Goal: Transaction & Acquisition: Register for event/course

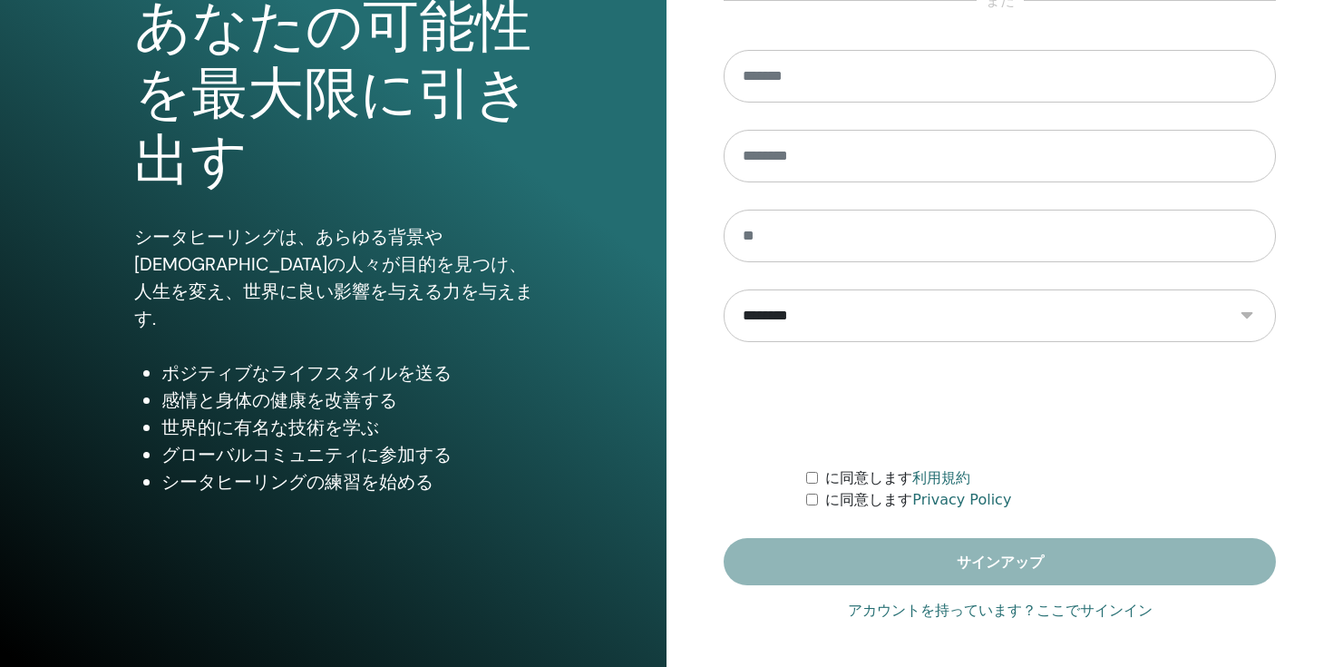
click at [933, 605] on link "アカウントを持っています？ここでサインイン" at bounding box center [1000, 611] width 305 height 22
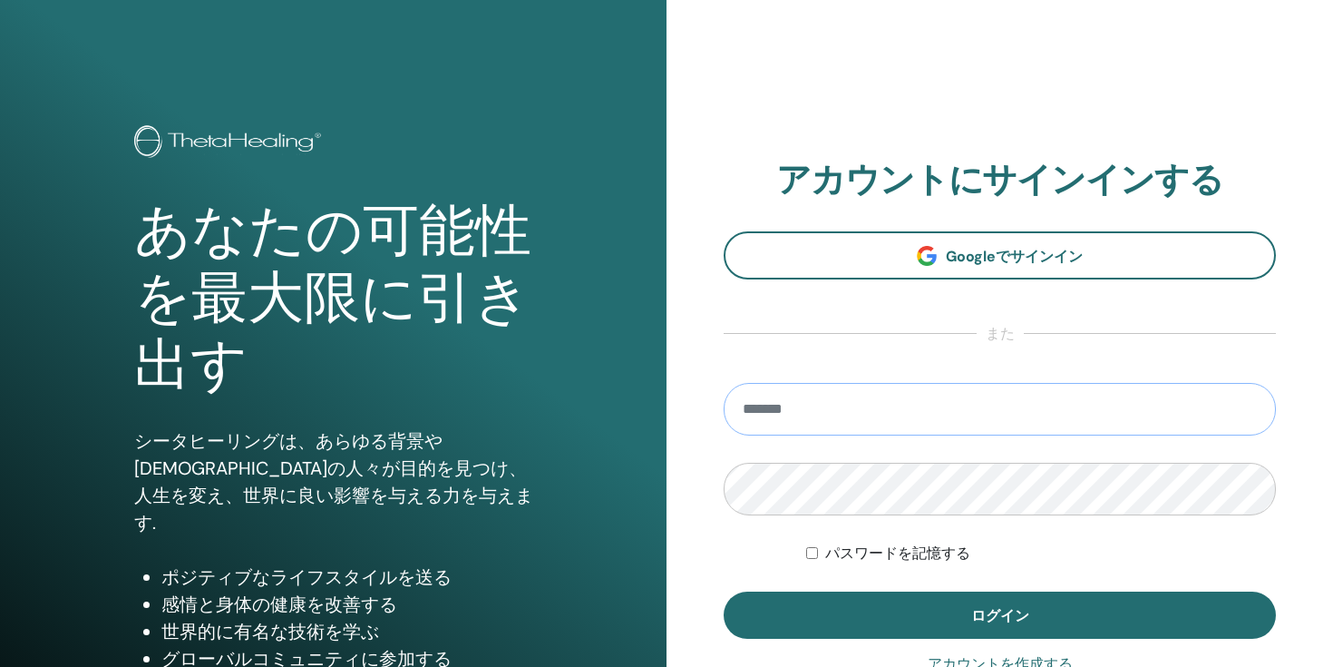
click at [942, 417] on input "email" at bounding box center [1000, 409] width 552 height 53
type input "**********"
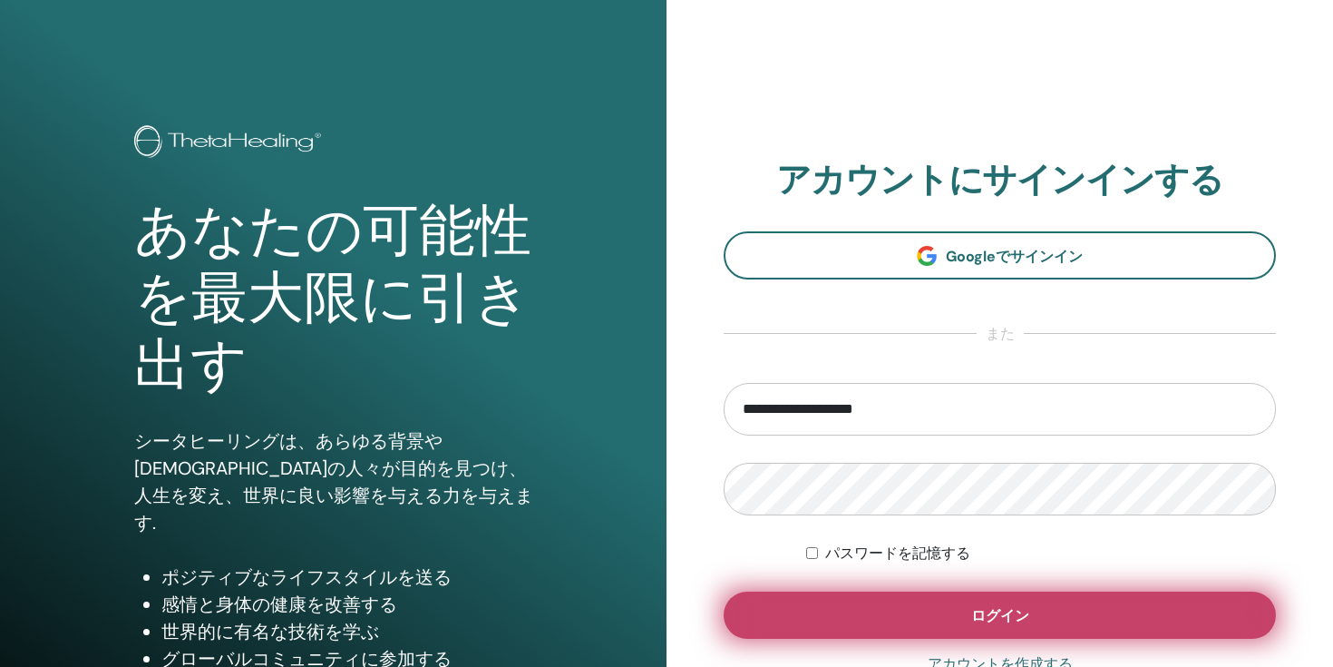
click at [1007, 596] on button "ログイン" at bounding box center [1000, 614] width 552 height 47
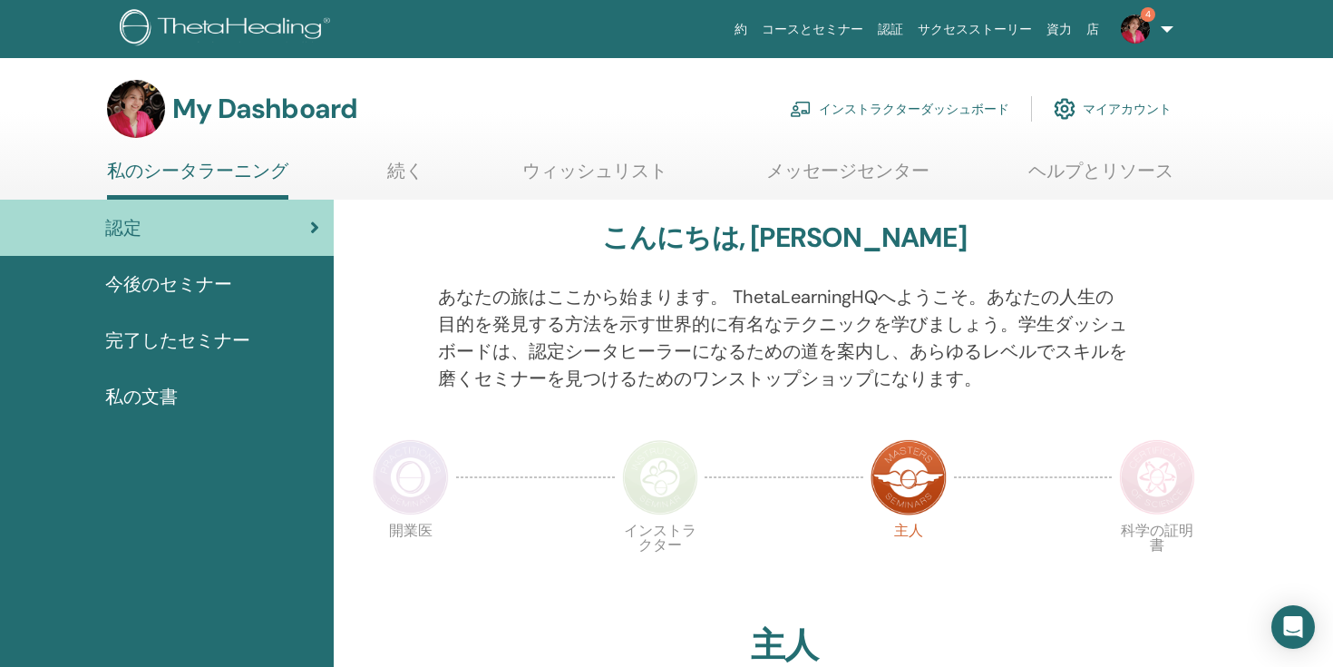
click at [900, 104] on link "インストラクターダッシュボード" at bounding box center [900, 109] width 220 height 40
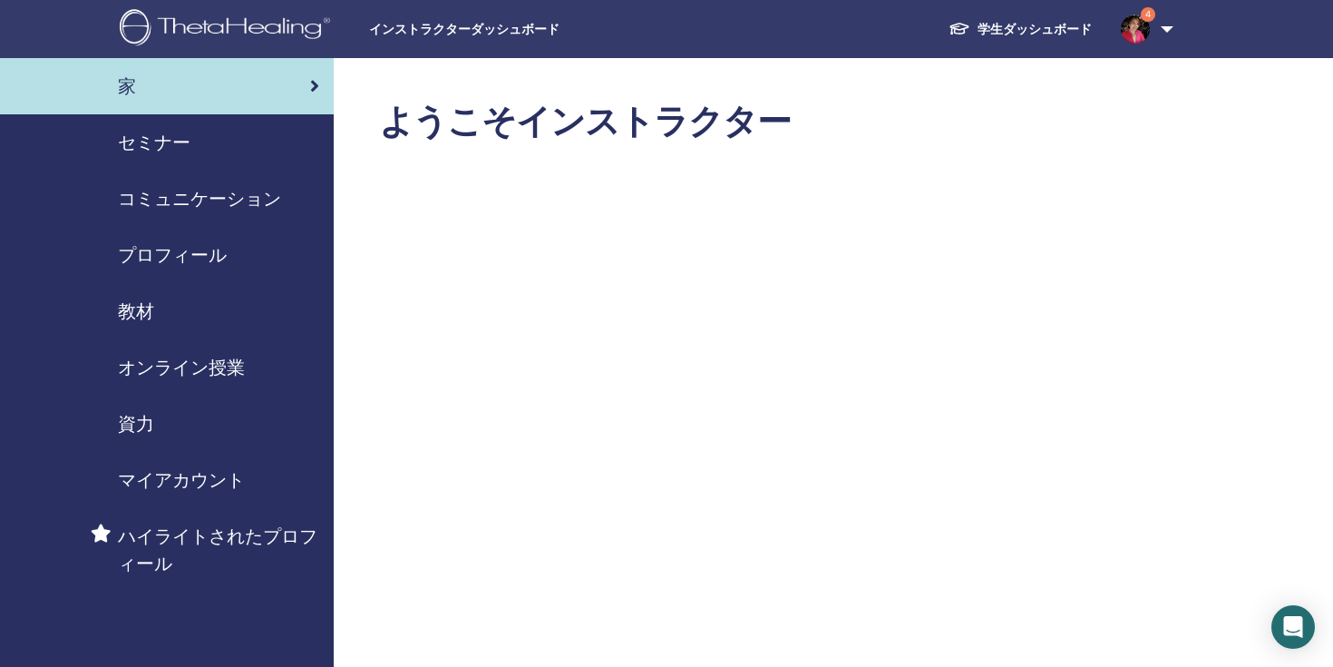
click at [256, 151] on div "セミナー" at bounding box center [167, 142] width 305 height 27
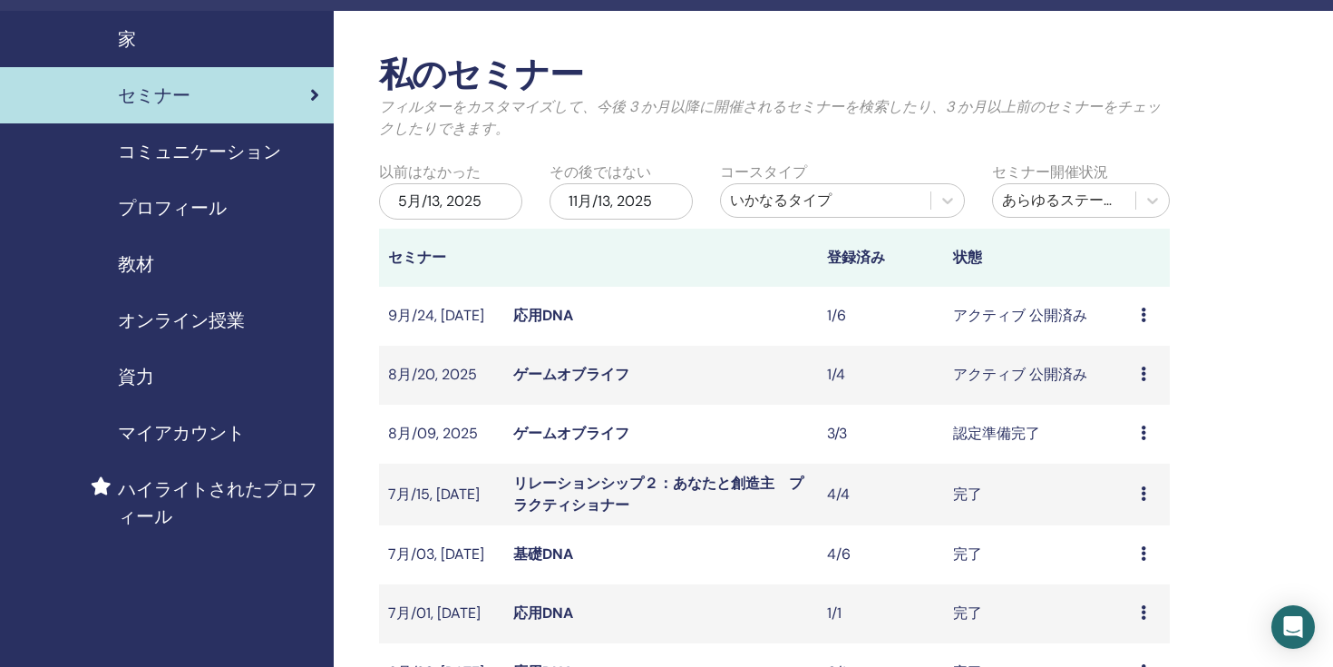
scroll to position [49, 0]
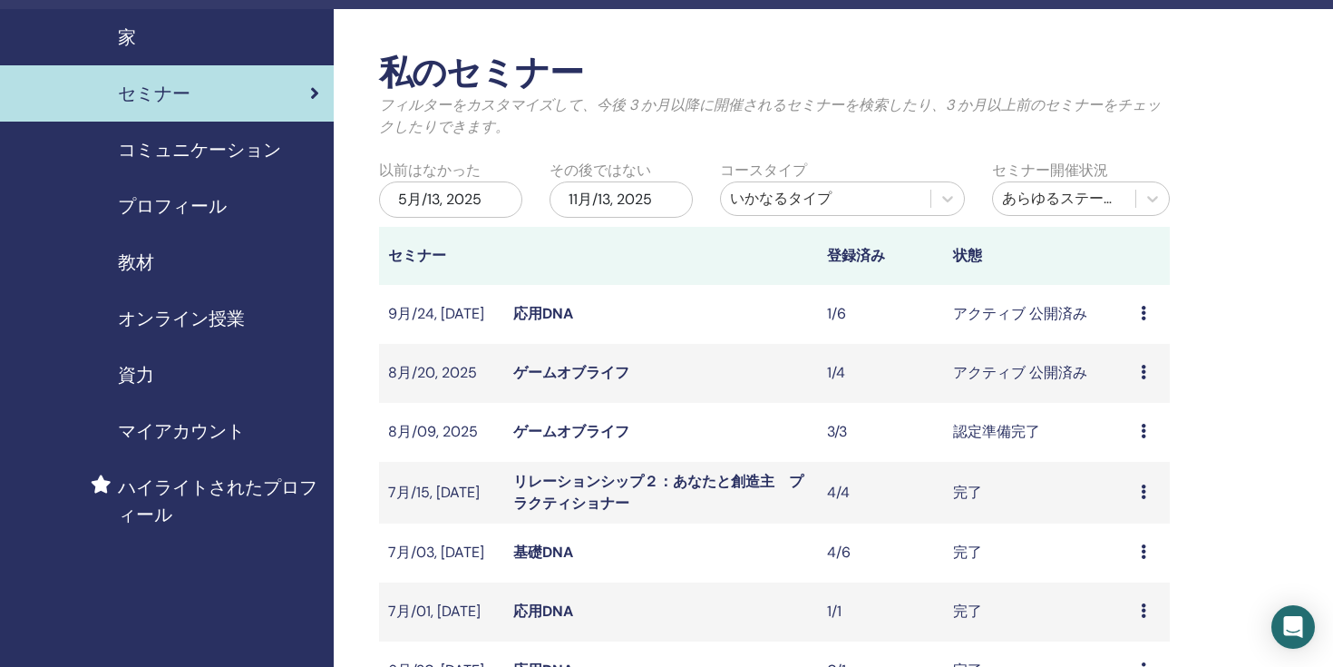
click at [1139, 426] on td "プレビュー 編集 出席者 キャンセル" at bounding box center [1151, 432] width 38 height 59
click at [1143, 433] on icon at bounding box center [1143, 431] width 5 height 15
click at [1135, 449] on link "プレビュー" at bounding box center [1134, 446] width 73 height 19
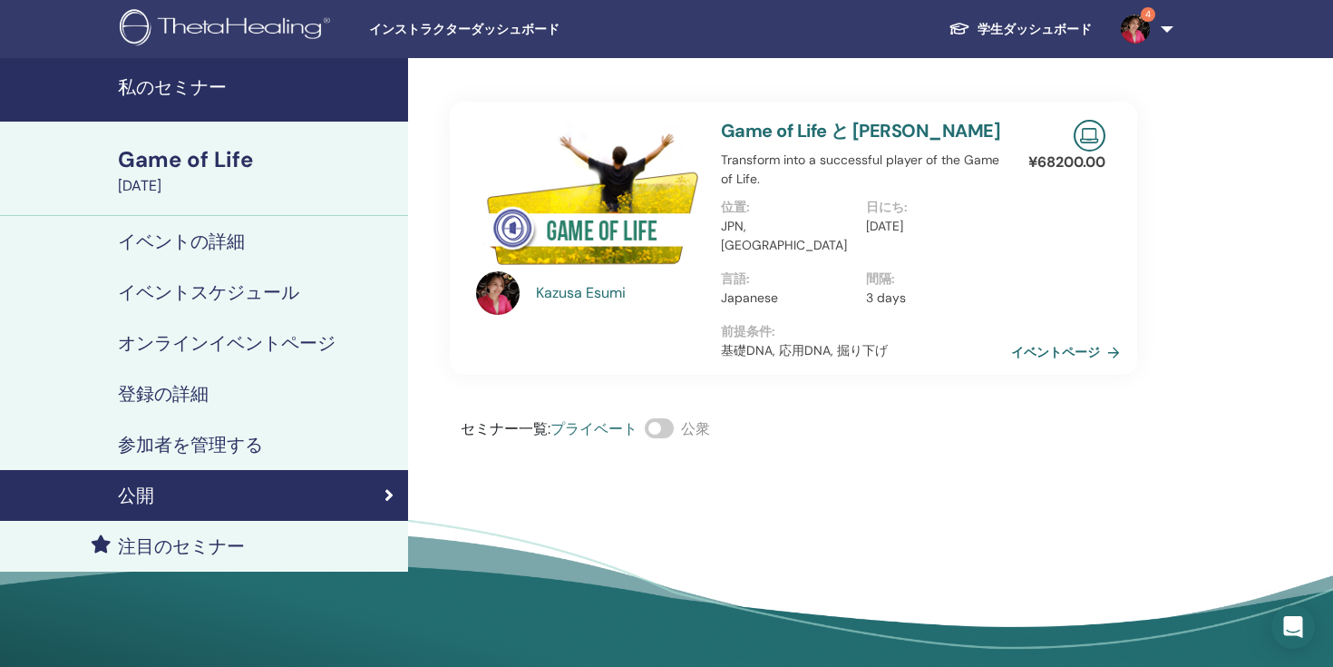
click at [248, 425] on link "参加者を管理する" at bounding box center [204, 444] width 408 height 51
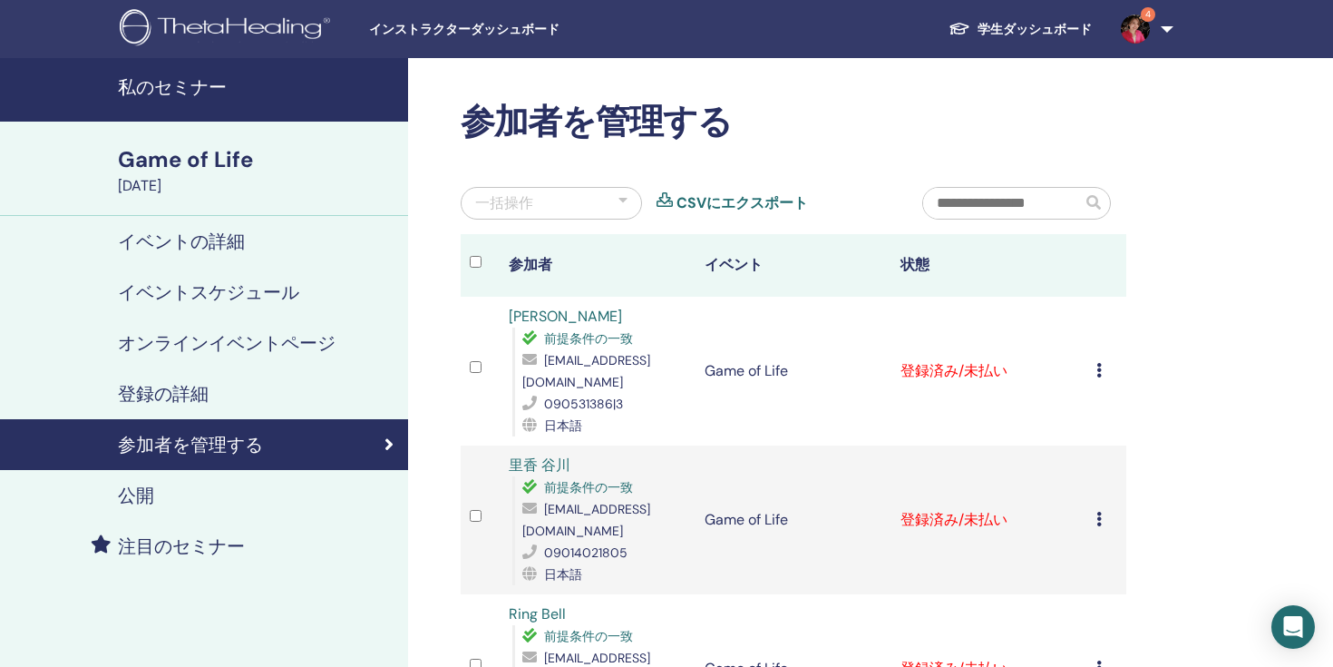
click at [1098, 365] on icon at bounding box center [1099, 370] width 5 height 15
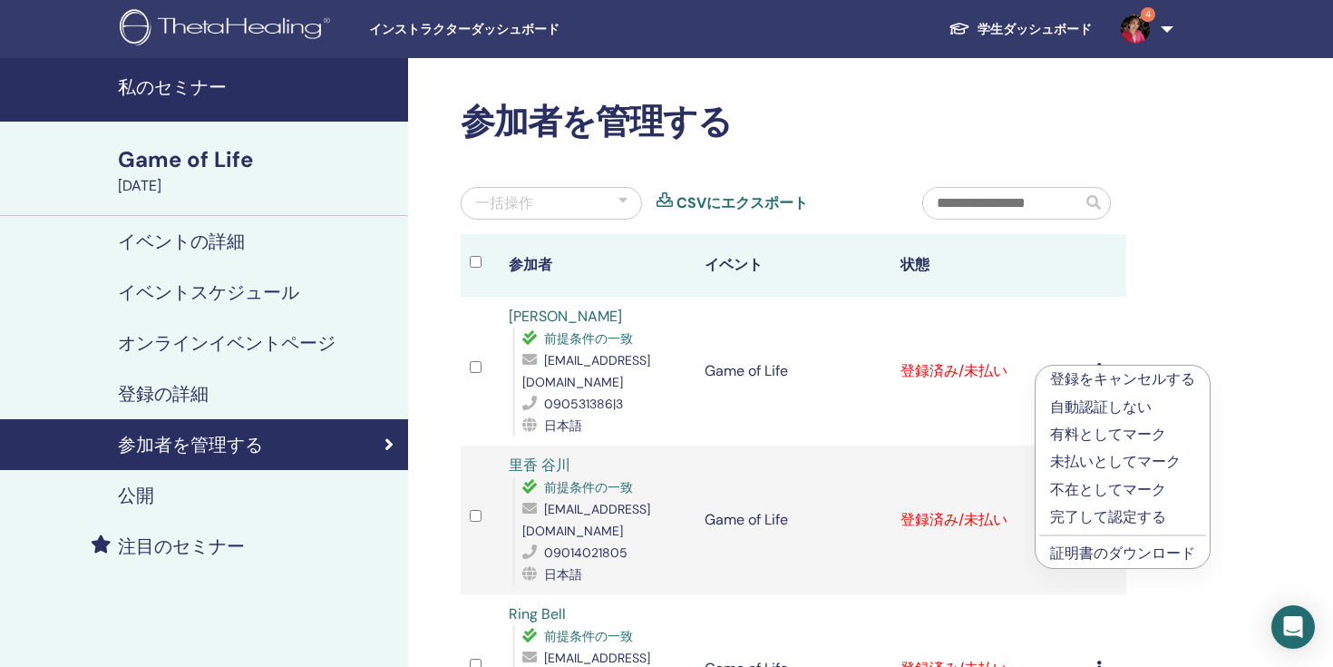
click at [1094, 513] on p "完了して認定する" at bounding box center [1122, 517] width 145 height 22
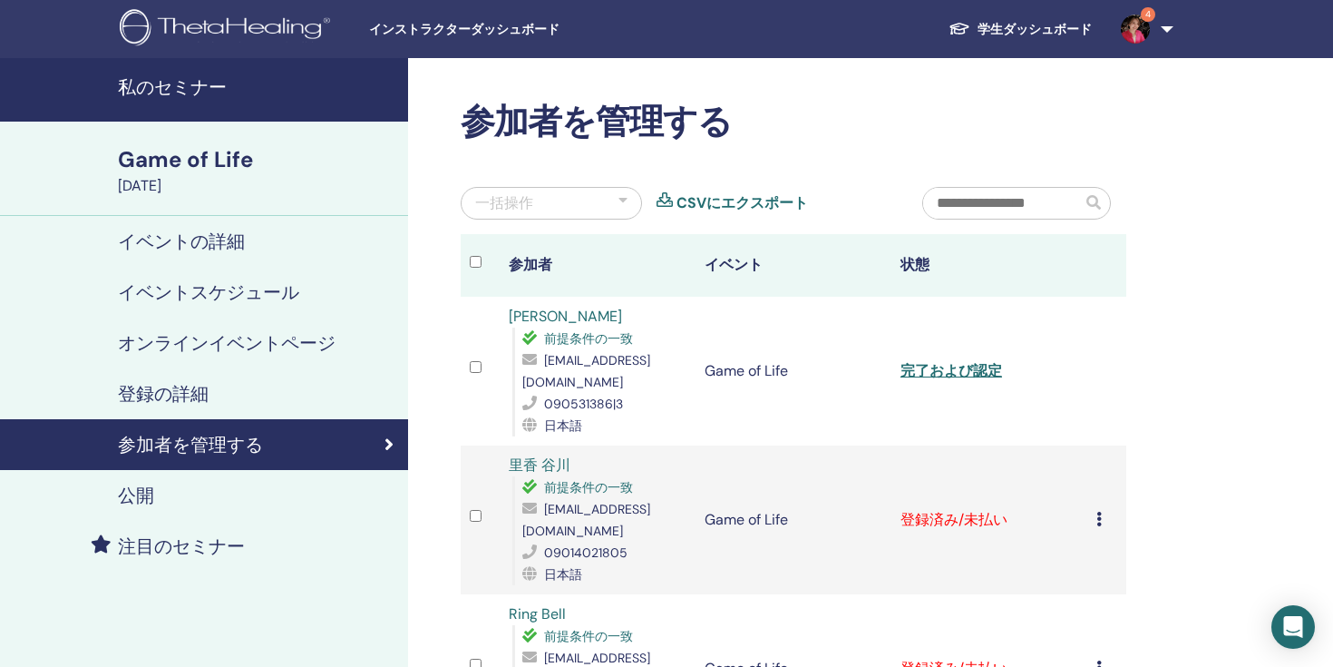
click at [1100, 514] on icon at bounding box center [1099, 519] width 5 height 15
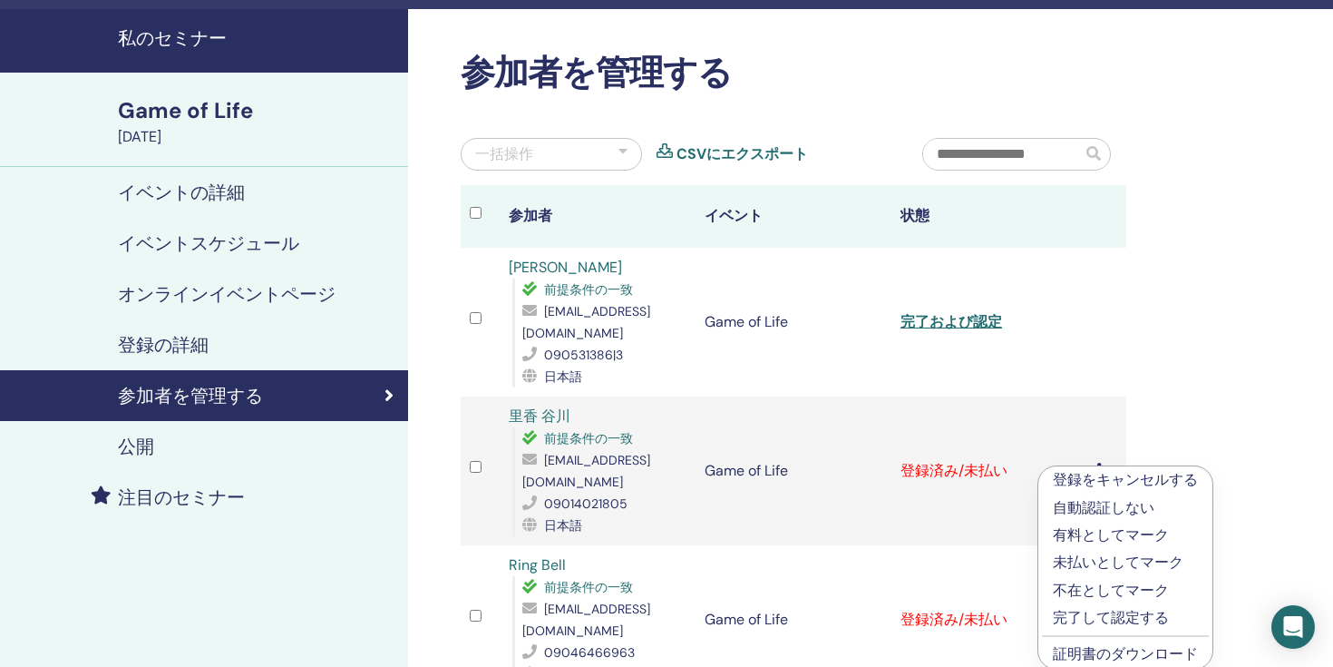
scroll to position [91, 0]
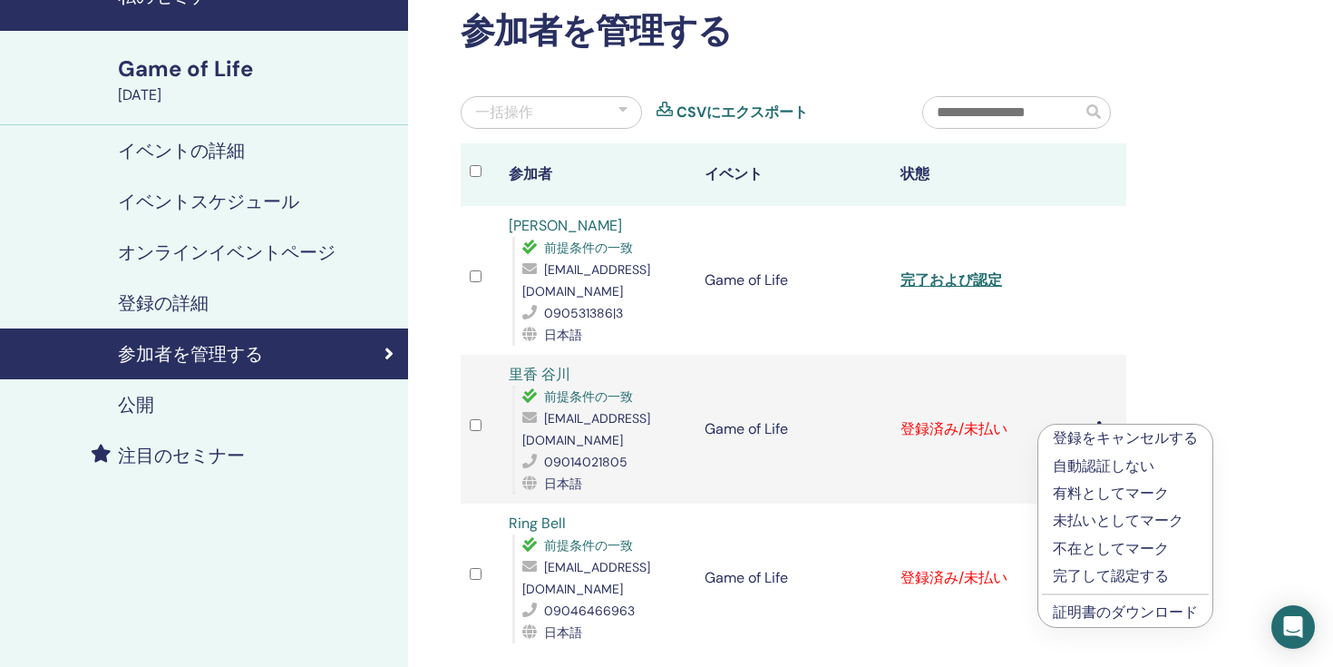
click at [1099, 571] on p "完了して認定する" at bounding box center [1125, 576] width 145 height 22
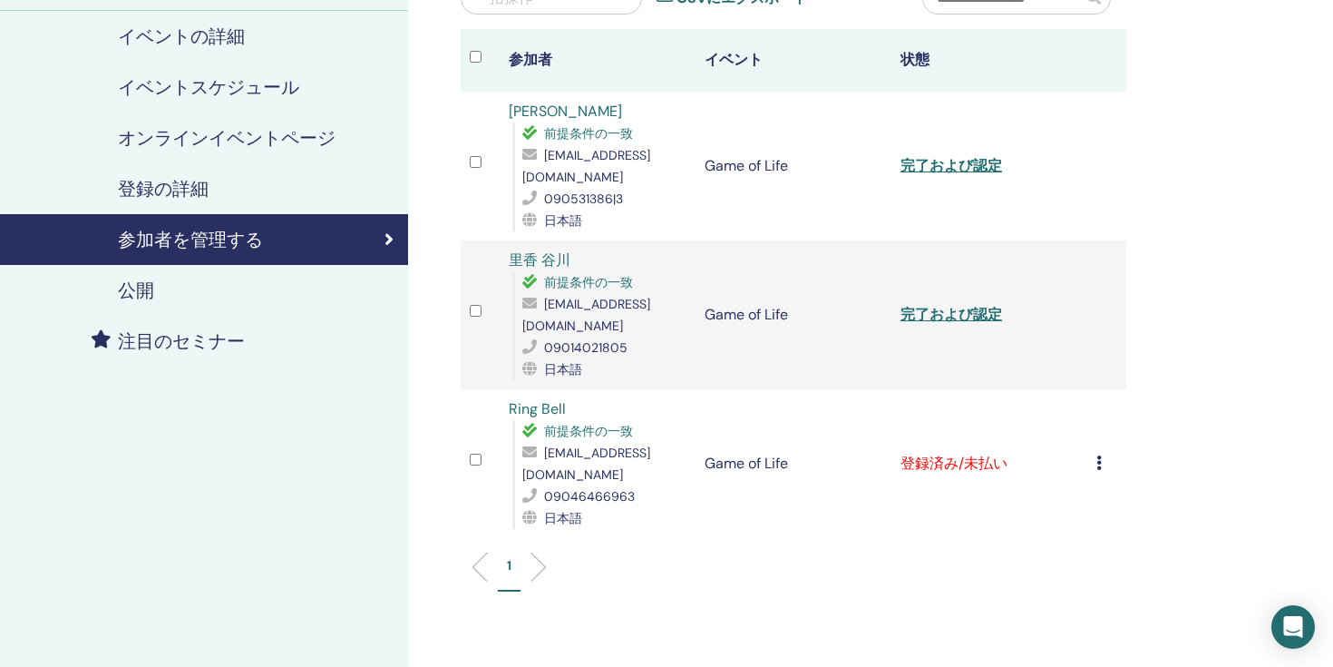
scroll to position [208, 0]
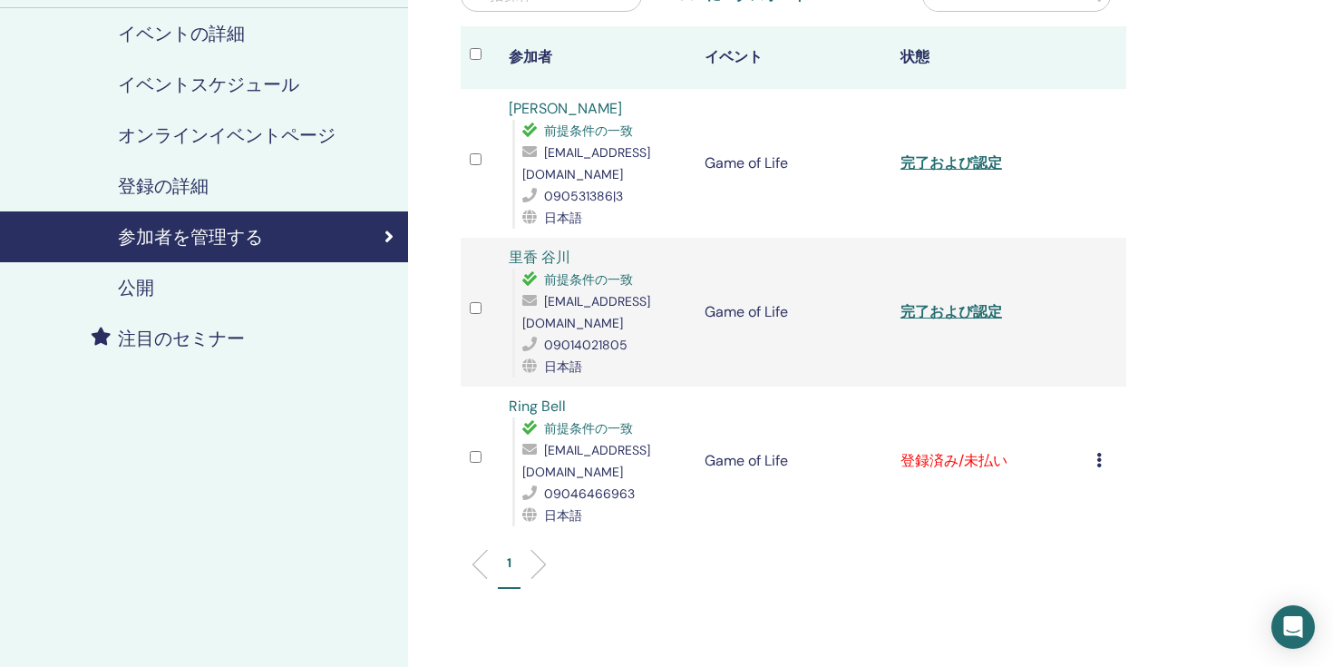
click at [1097, 453] on icon at bounding box center [1099, 460] width 5 height 15
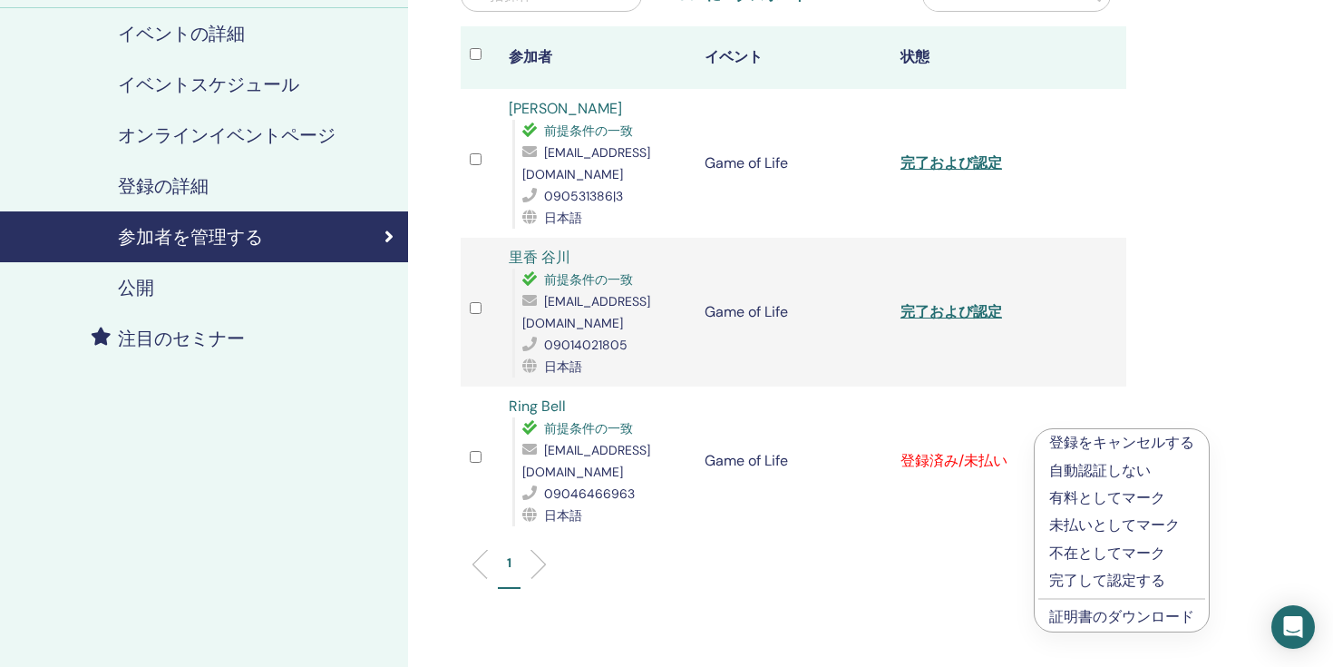
click at [1088, 571] on p "完了して認定する" at bounding box center [1121, 581] width 145 height 22
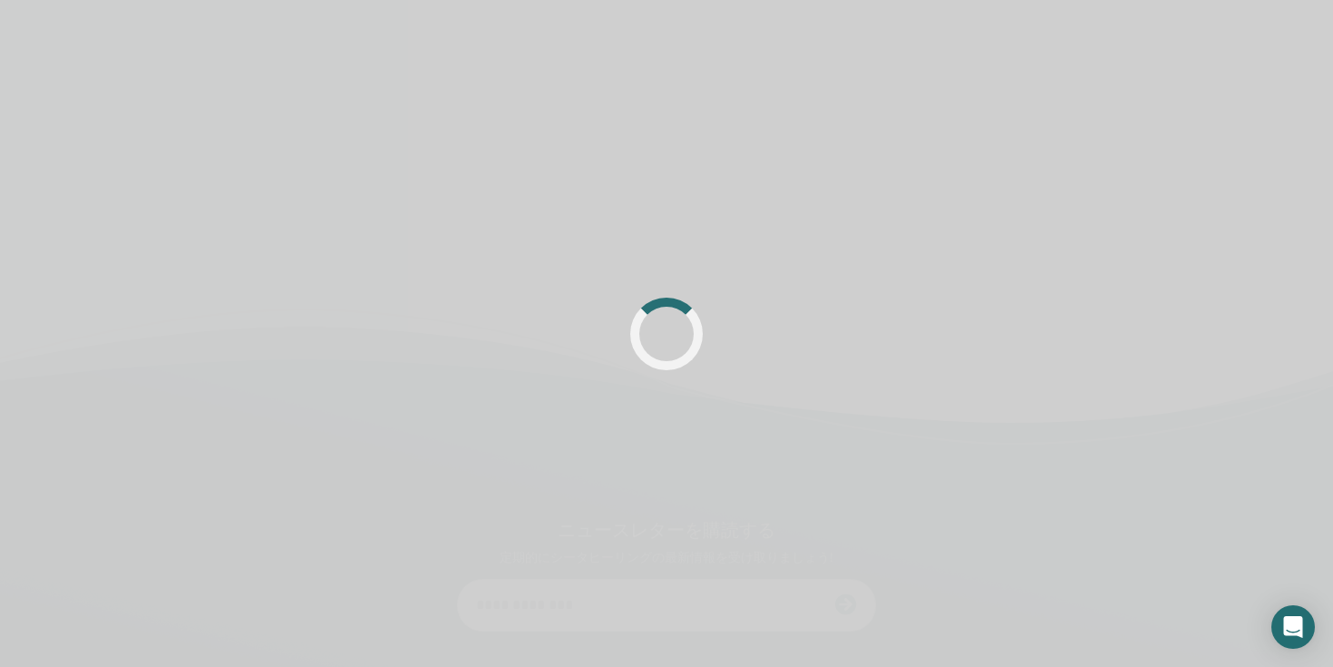
scroll to position [208, 0]
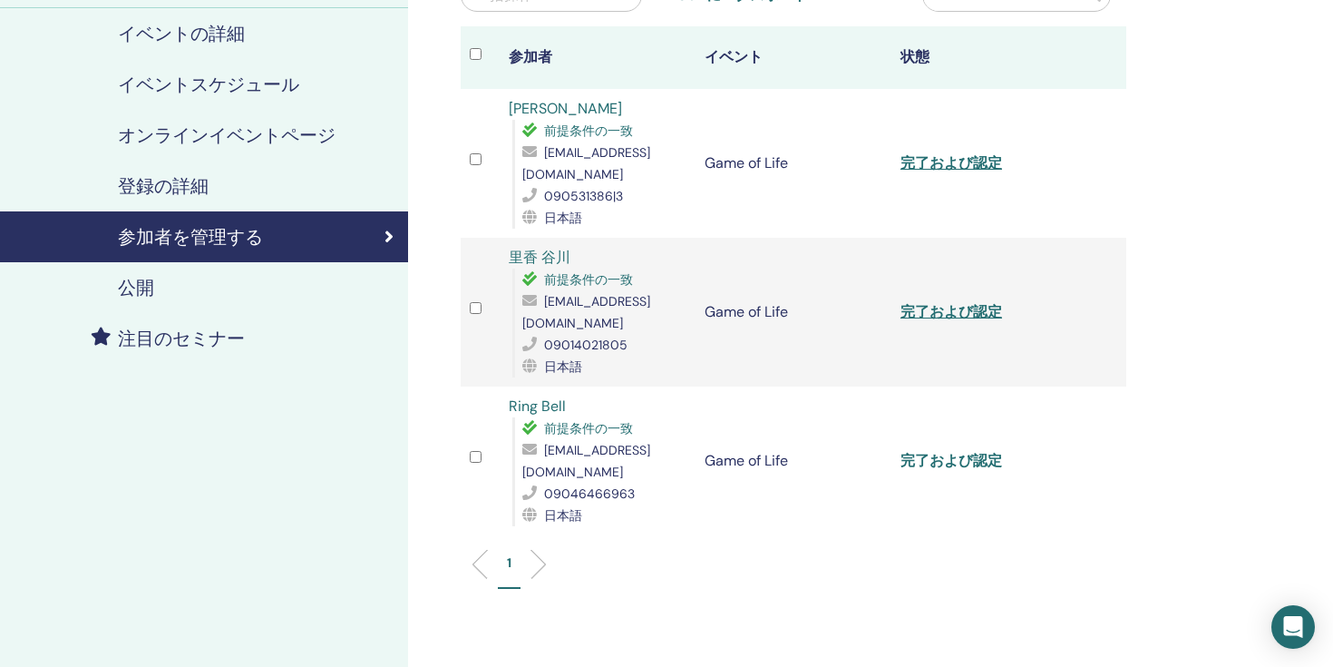
click at [971, 451] on link "完了および認定" at bounding box center [952, 460] width 102 height 19
click at [961, 302] on link "完了および認定" at bounding box center [952, 311] width 102 height 19
click at [954, 161] on link "完了および認定" at bounding box center [952, 162] width 102 height 19
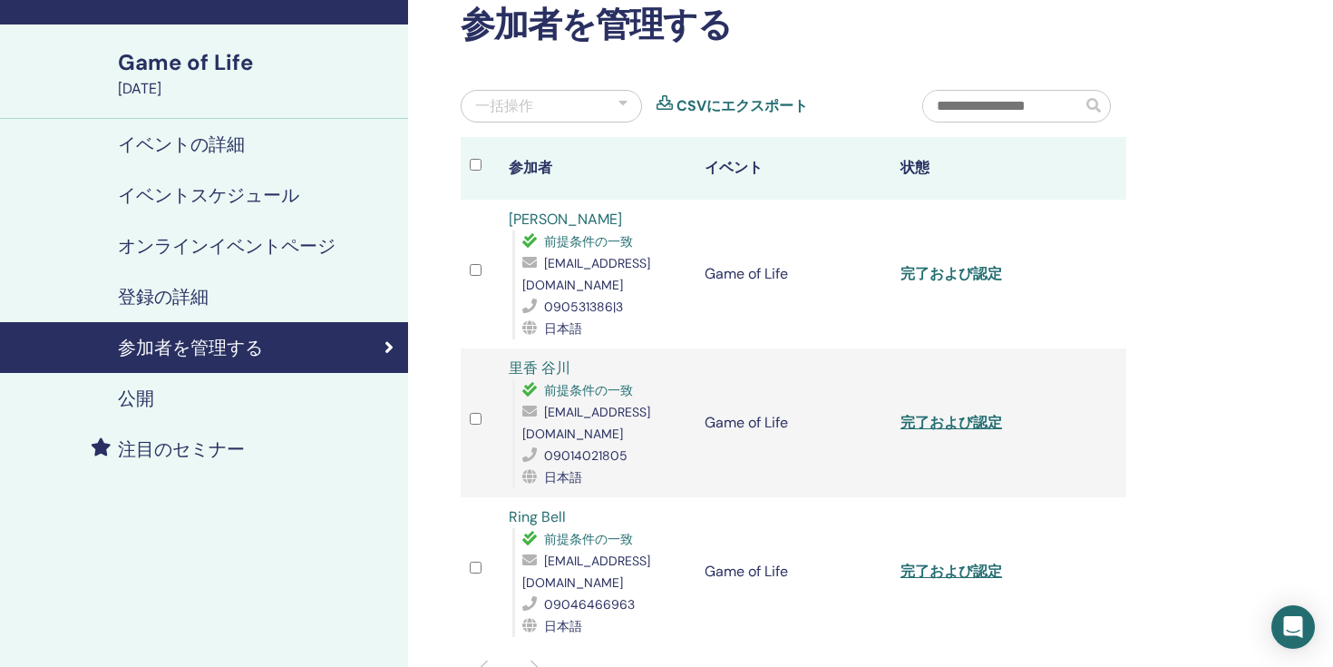
scroll to position [59, 0]
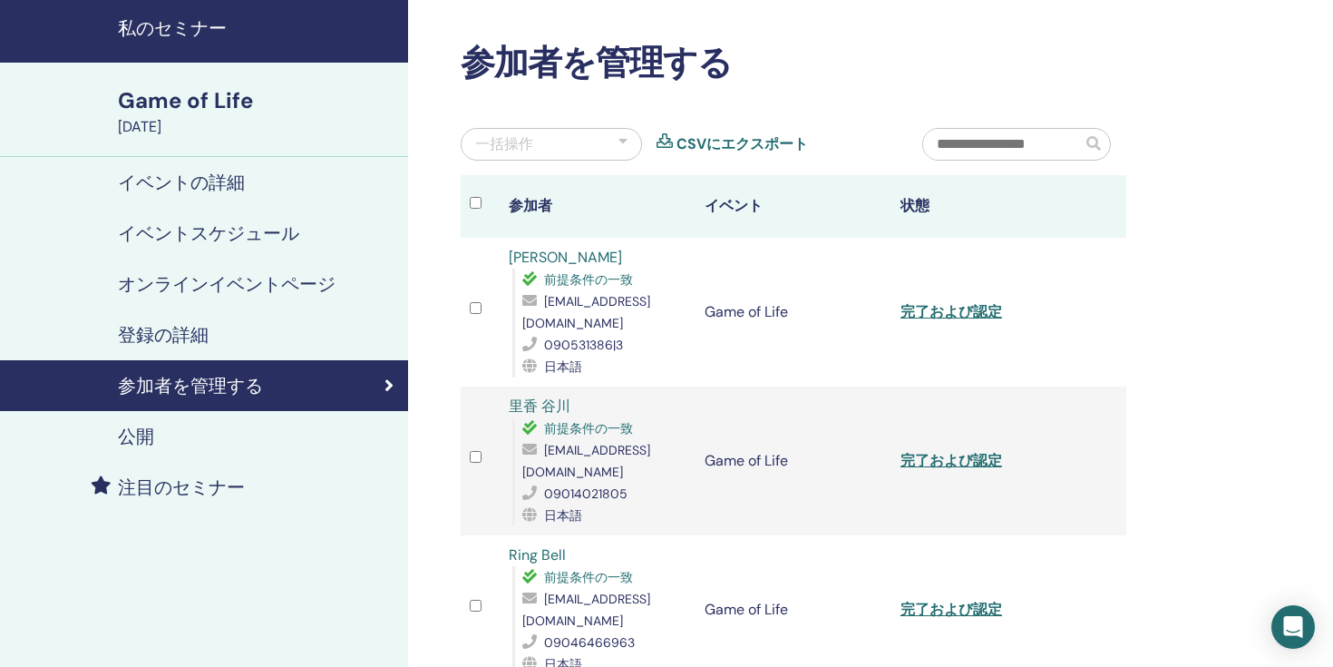
click at [224, 192] on h4 "イベントの詳細" at bounding box center [181, 182] width 127 height 22
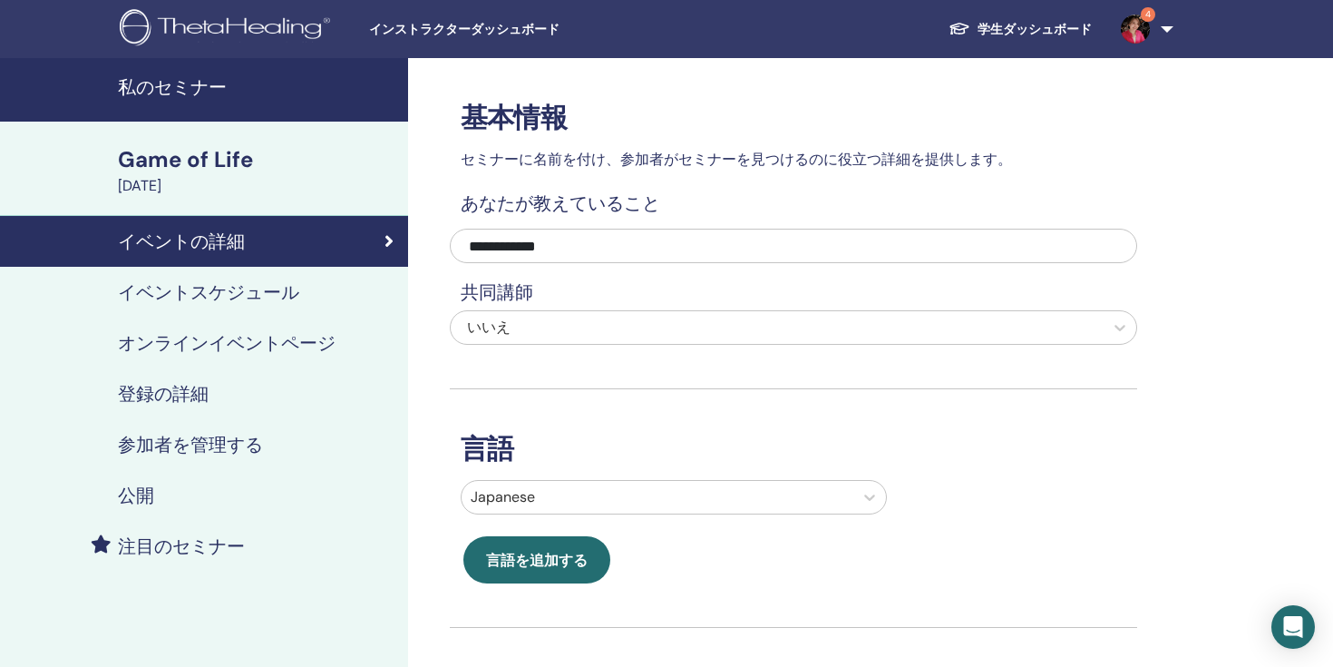
click at [1136, 26] on img at bounding box center [1135, 29] width 29 height 29
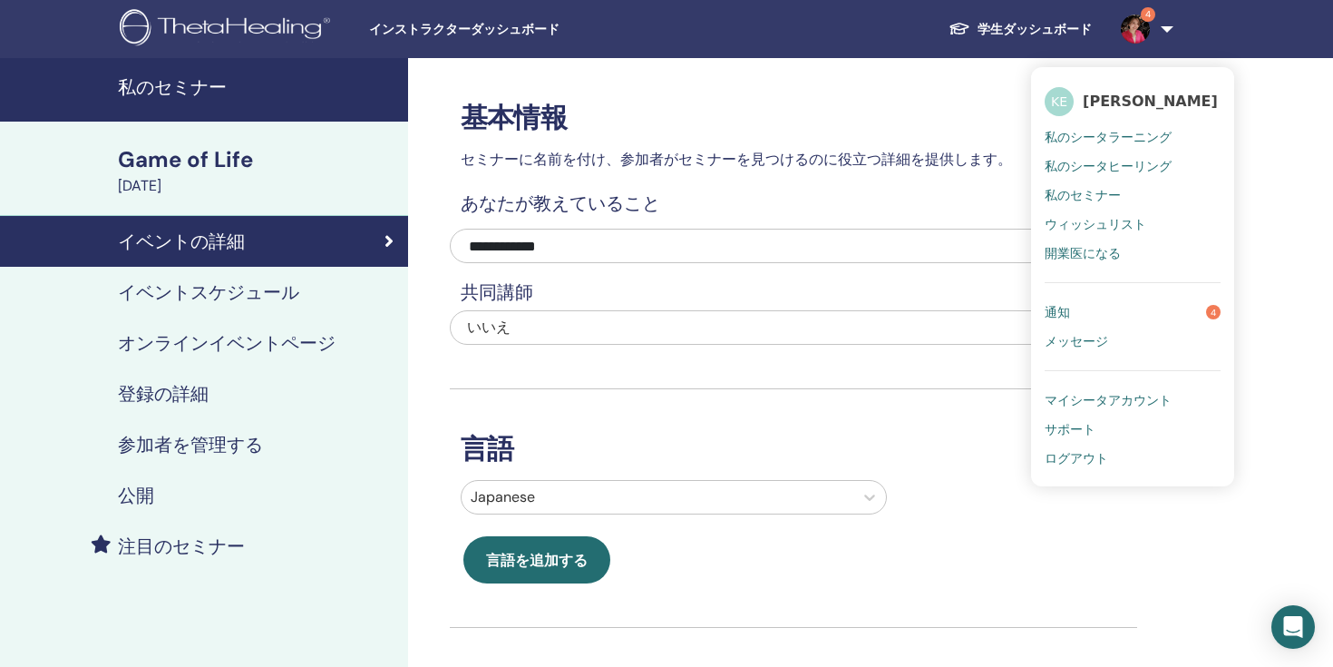
click at [1091, 298] on link "通知 4" at bounding box center [1133, 312] width 176 height 29
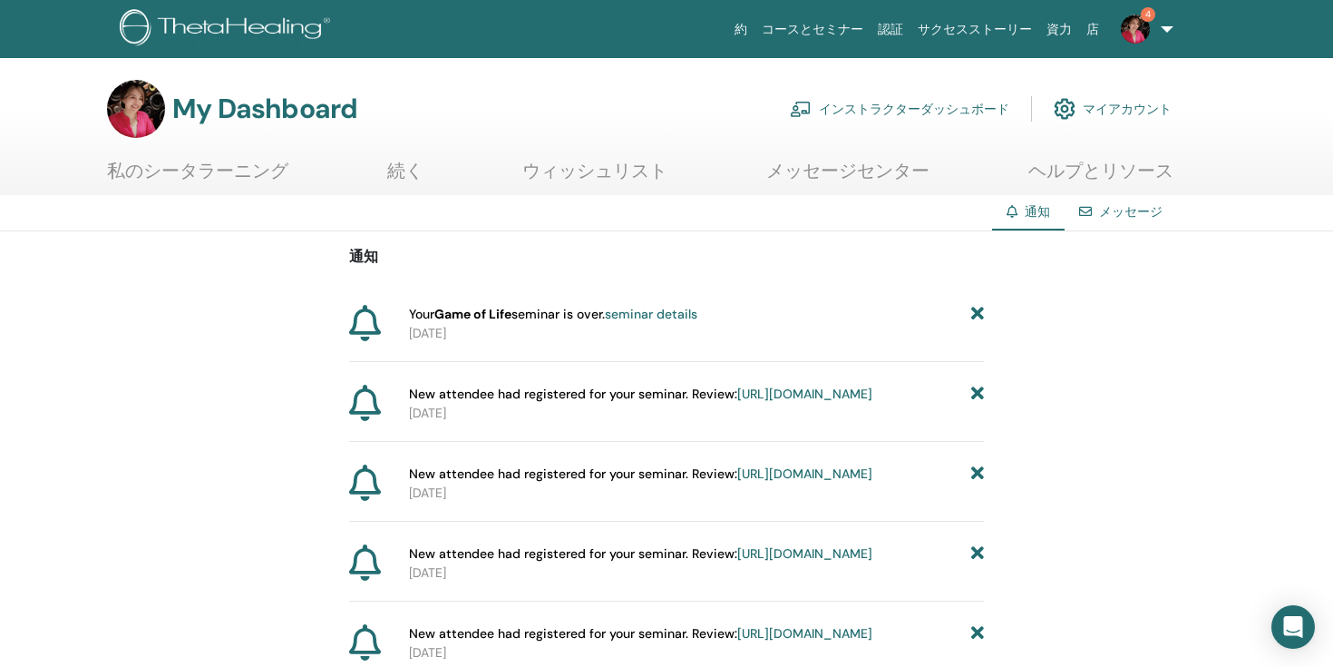
click at [222, 169] on link "私のシータラーニング" at bounding box center [197, 177] width 181 height 35
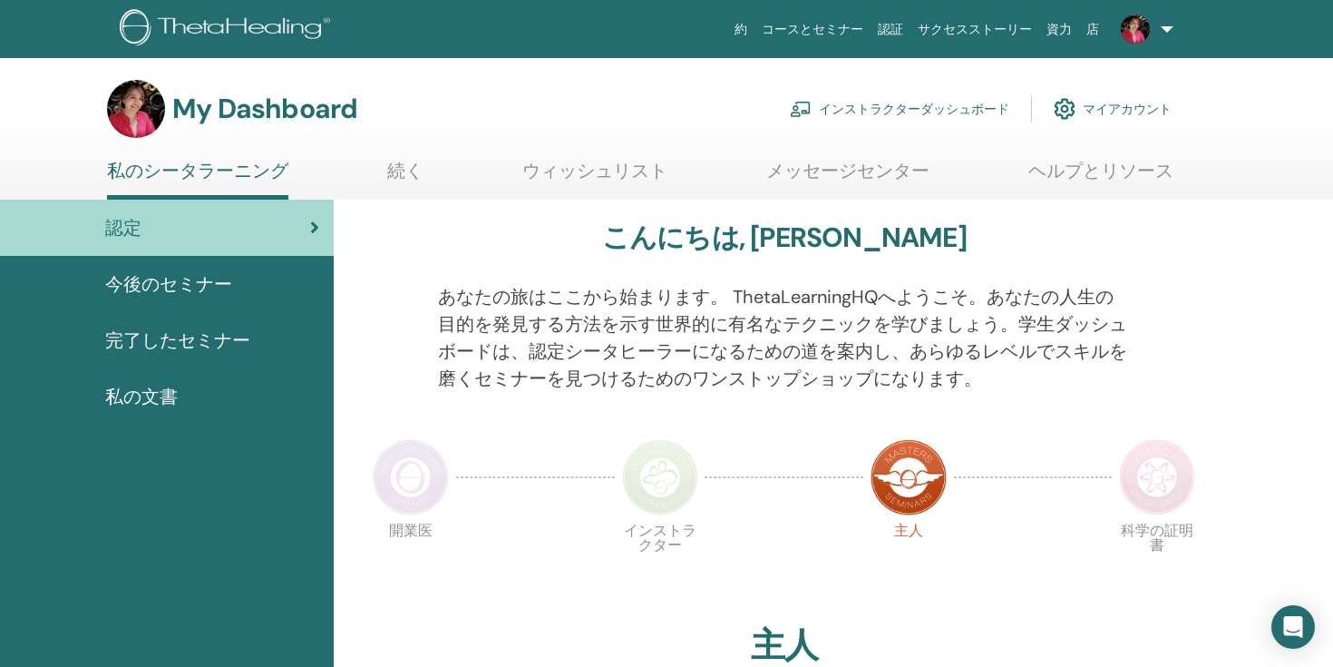
click at [402, 161] on link "続く" at bounding box center [405, 177] width 36 height 35
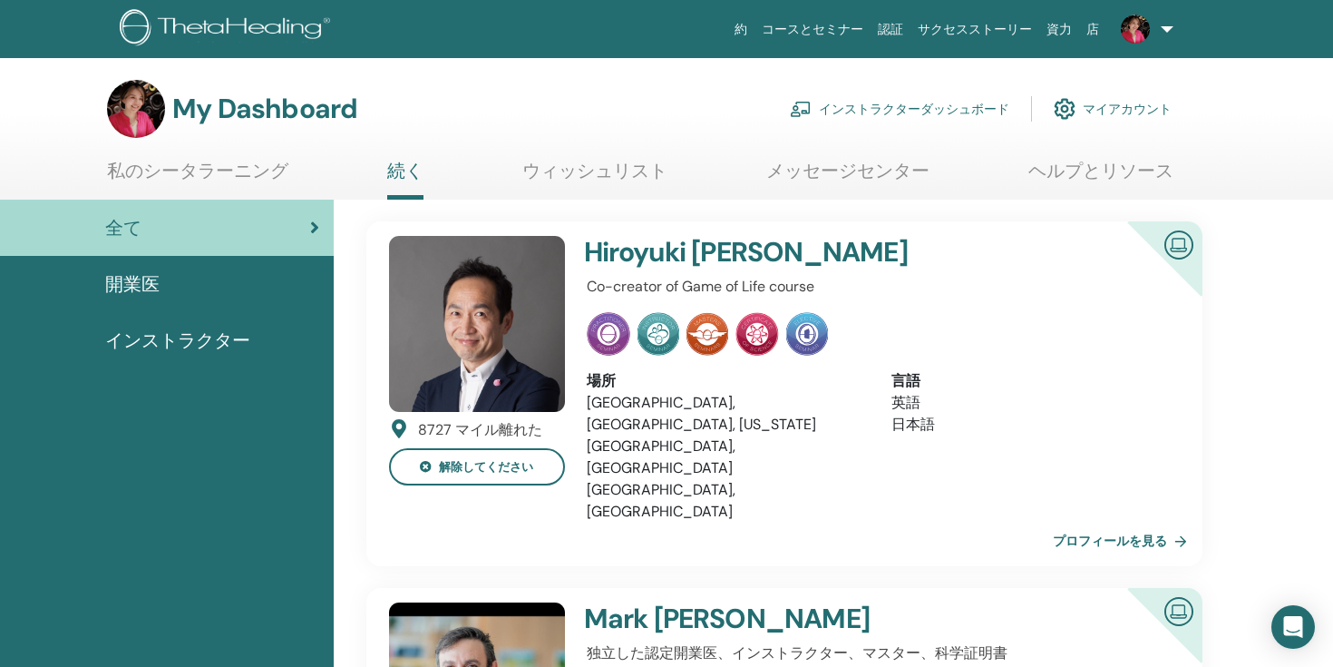
click at [566, 174] on link "ウィッシュリスト" at bounding box center [594, 177] width 145 height 35
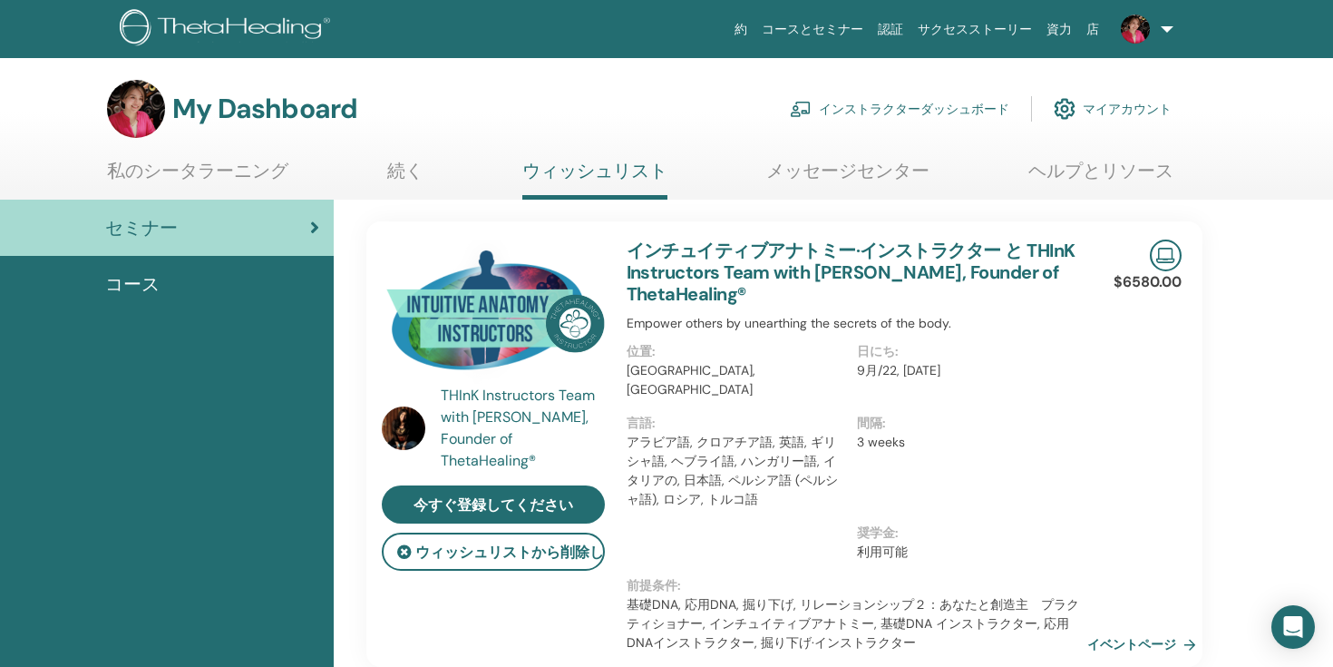
click at [823, 180] on link "メッセージセンター" at bounding box center [847, 177] width 163 height 35
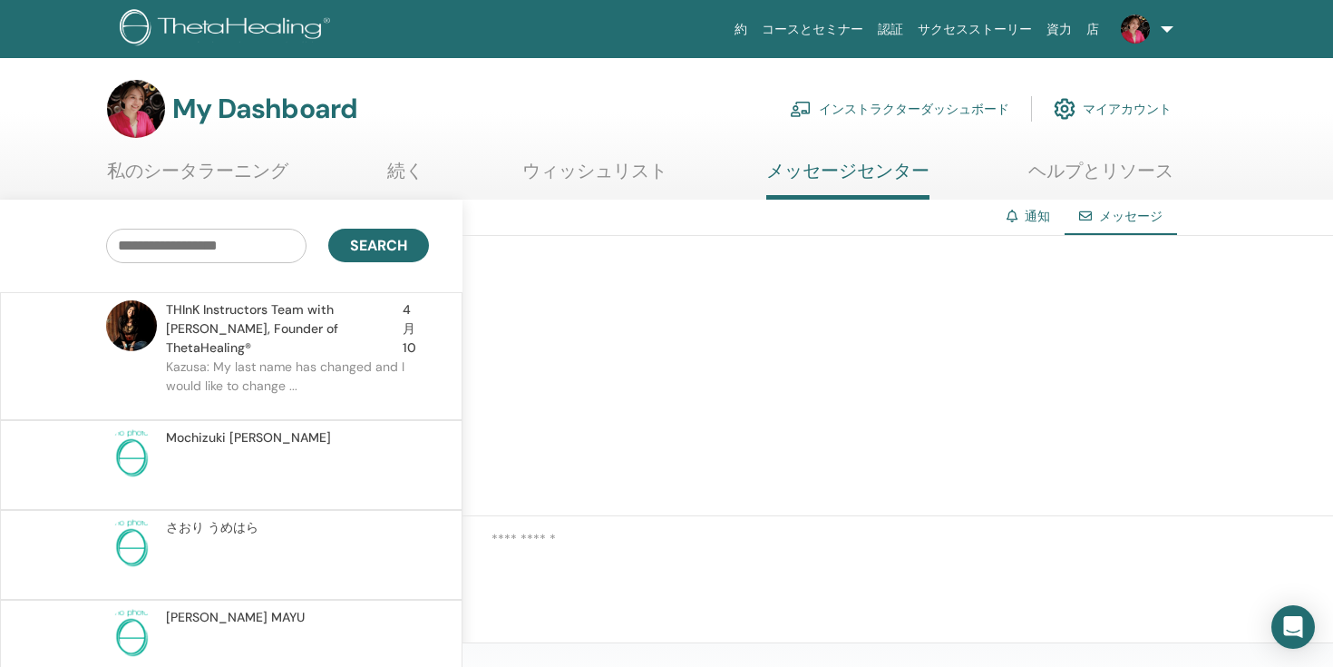
click at [619, 165] on link "ウィッシュリスト" at bounding box center [594, 177] width 145 height 35
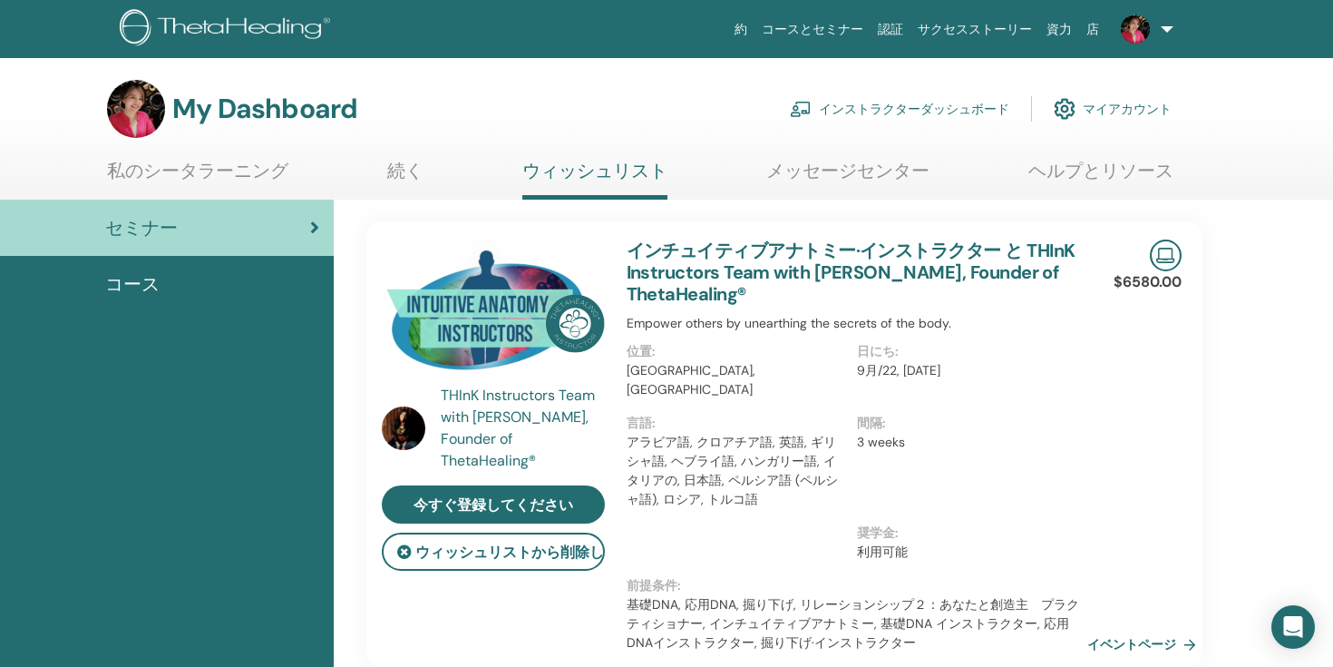
click at [405, 182] on link "続く" at bounding box center [405, 177] width 36 height 35
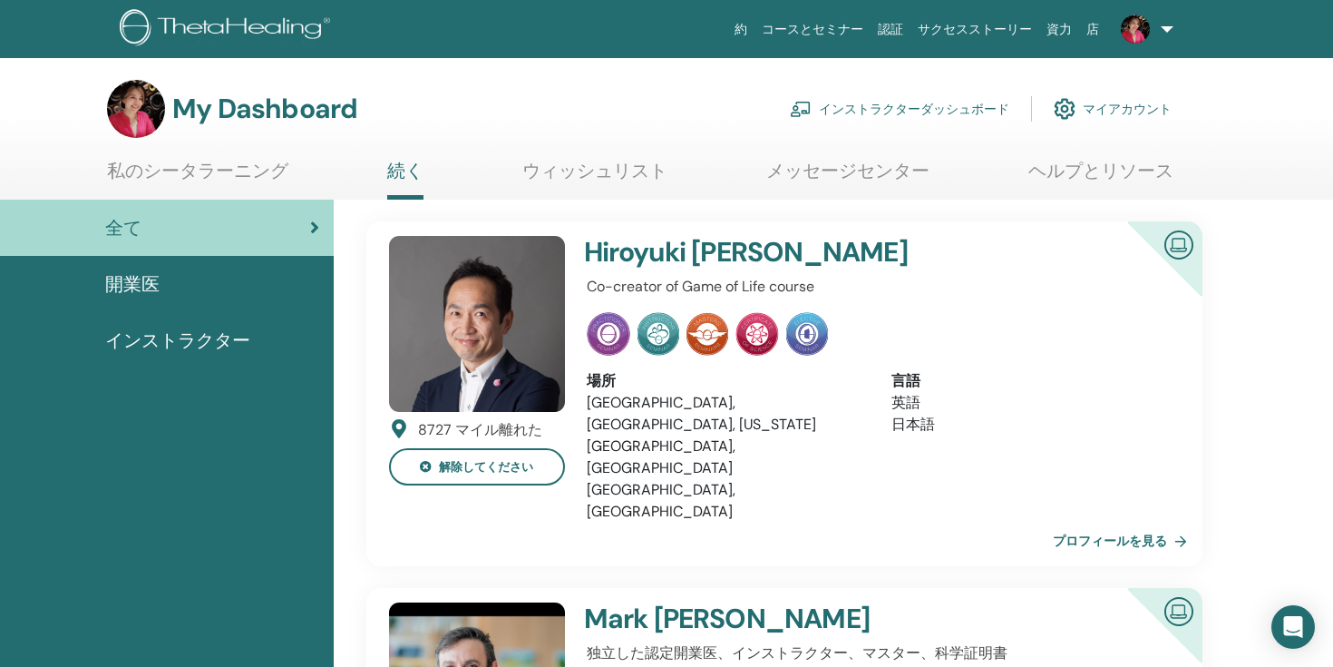
click at [264, 177] on link "私のシータラーニング" at bounding box center [197, 177] width 181 height 35
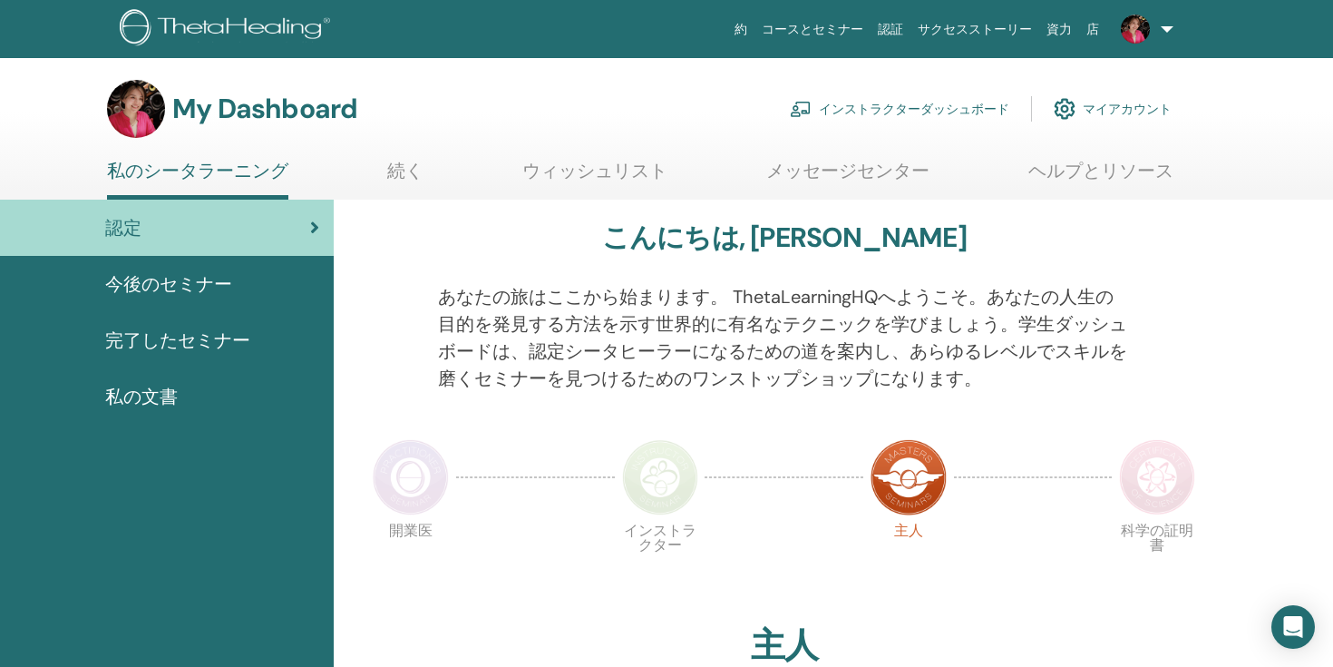
click at [888, 102] on link "インストラクターダッシュボード" at bounding box center [900, 109] width 220 height 40
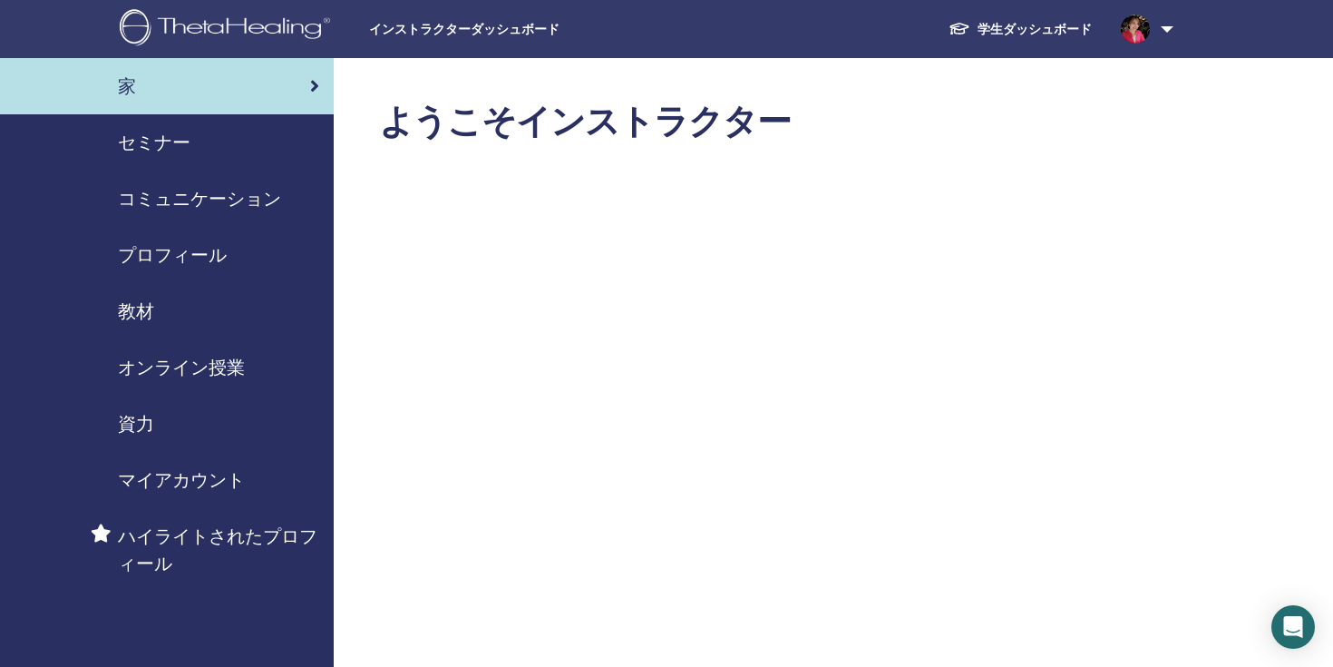
click at [190, 252] on span "プロフィール" at bounding box center [172, 254] width 109 height 27
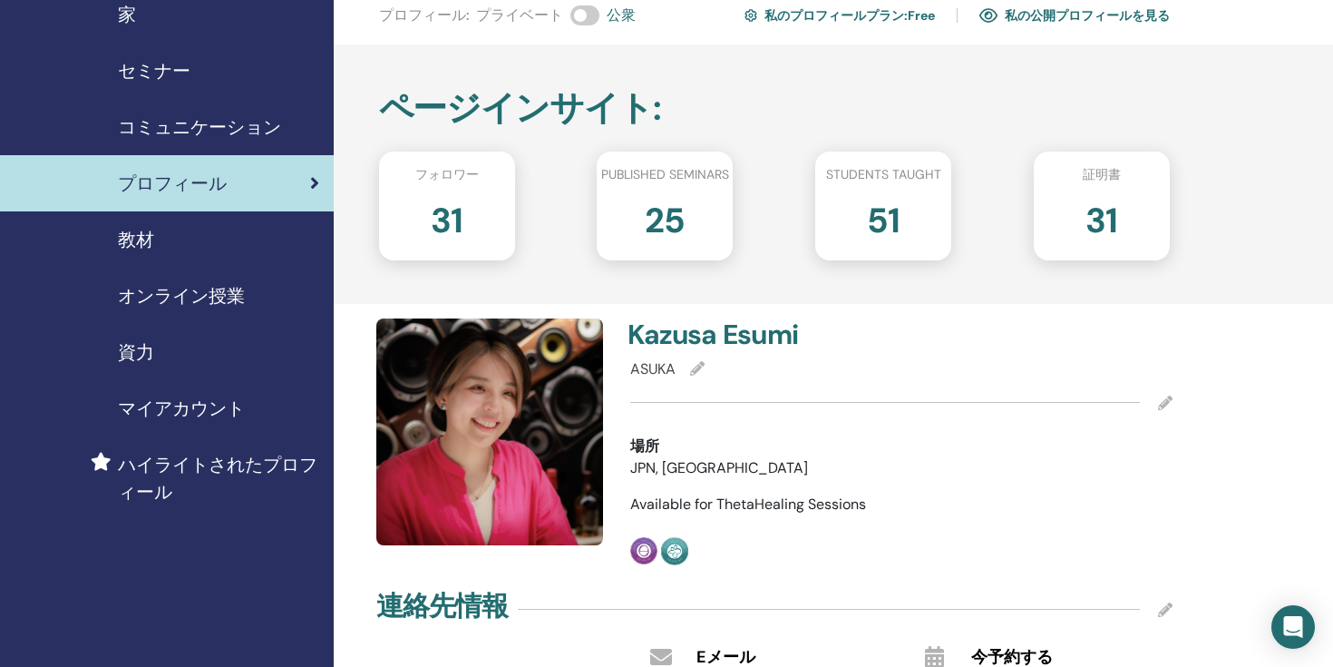
scroll to position [27, 0]
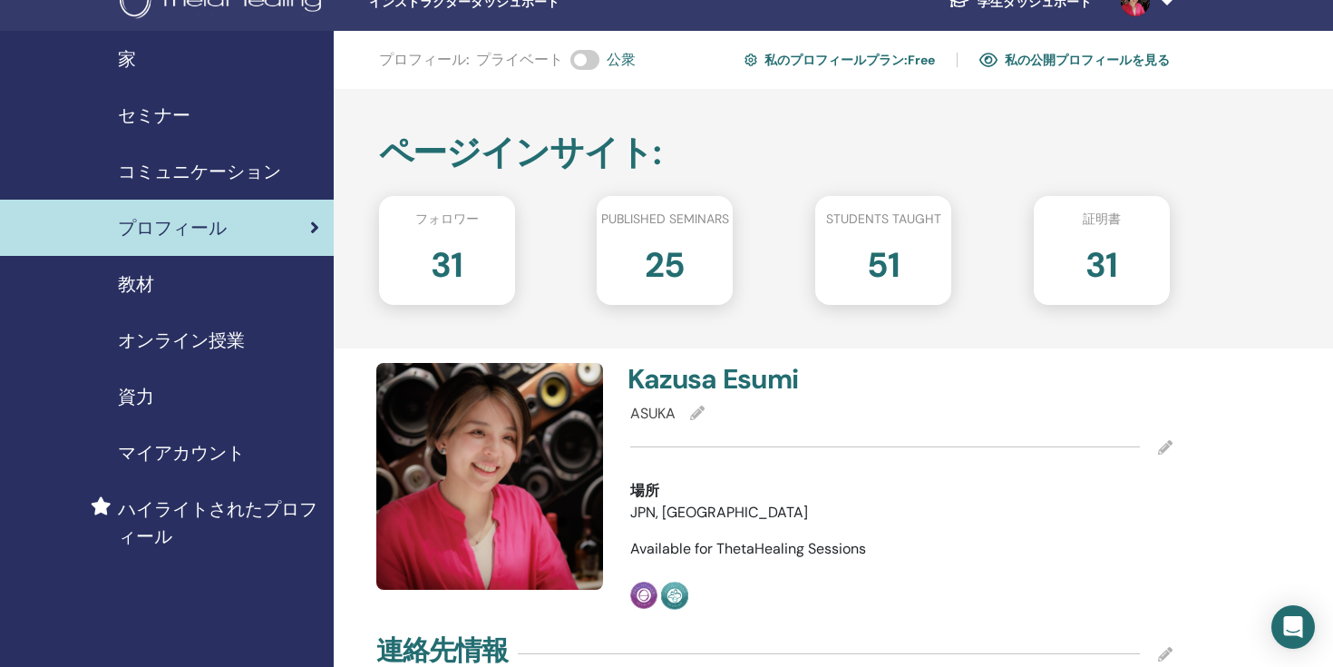
click at [449, 268] on h2 "31" at bounding box center [447, 261] width 32 height 51
click at [1119, 253] on div "31" at bounding box center [1101, 272] width 163 height 73
drag, startPoint x: 1125, startPoint y: 264, endPoint x: 1108, endPoint y: 265, distance: 17.3
click at [1108, 265] on div "31" at bounding box center [1101, 272] width 163 height 73
click at [1108, 265] on h2 "31" at bounding box center [1102, 261] width 32 height 51
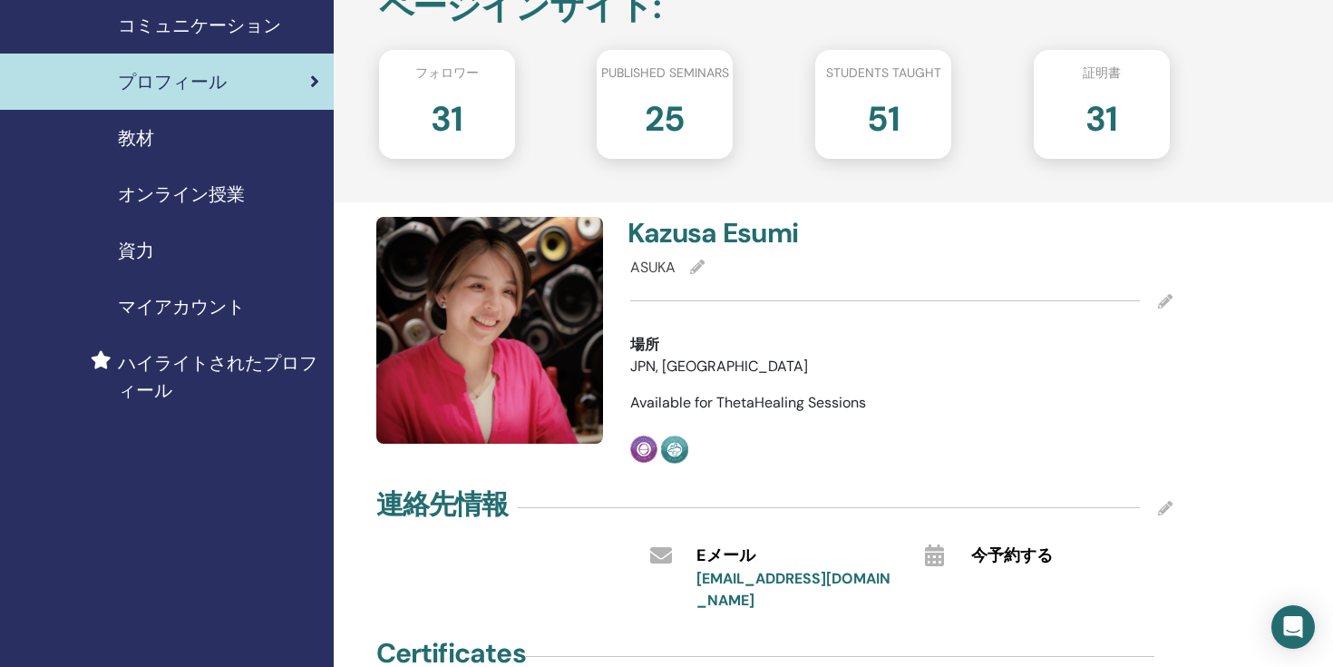
scroll to position [0, 0]
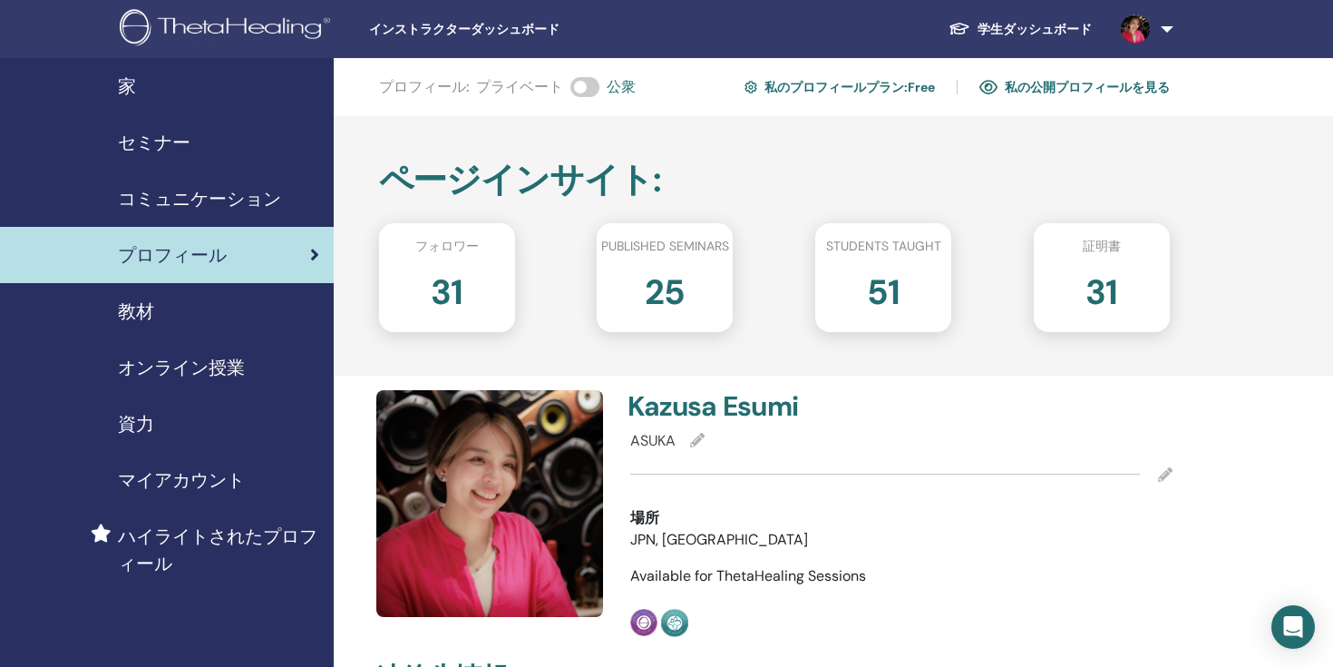
click at [1020, 23] on link "学生ダッシュボード" at bounding box center [1020, 30] width 172 height 34
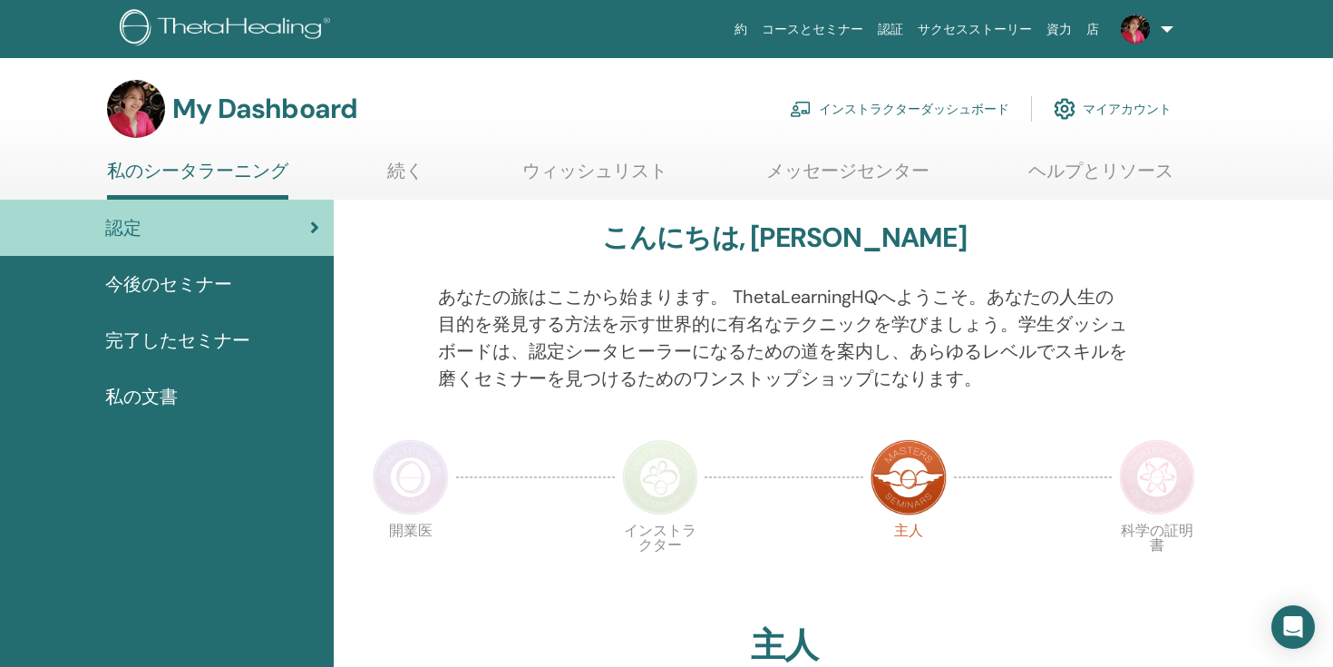
click at [223, 278] on span "今後のセミナー" at bounding box center [168, 283] width 127 height 27
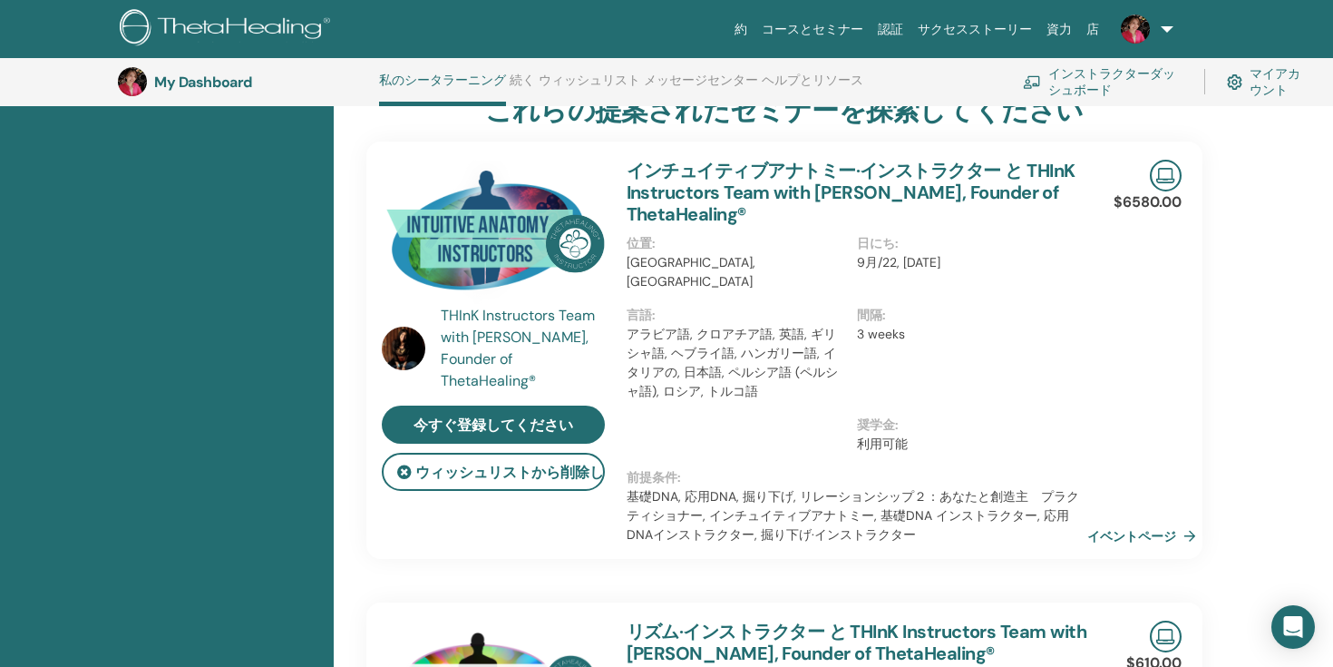
scroll to position [1081, 0]
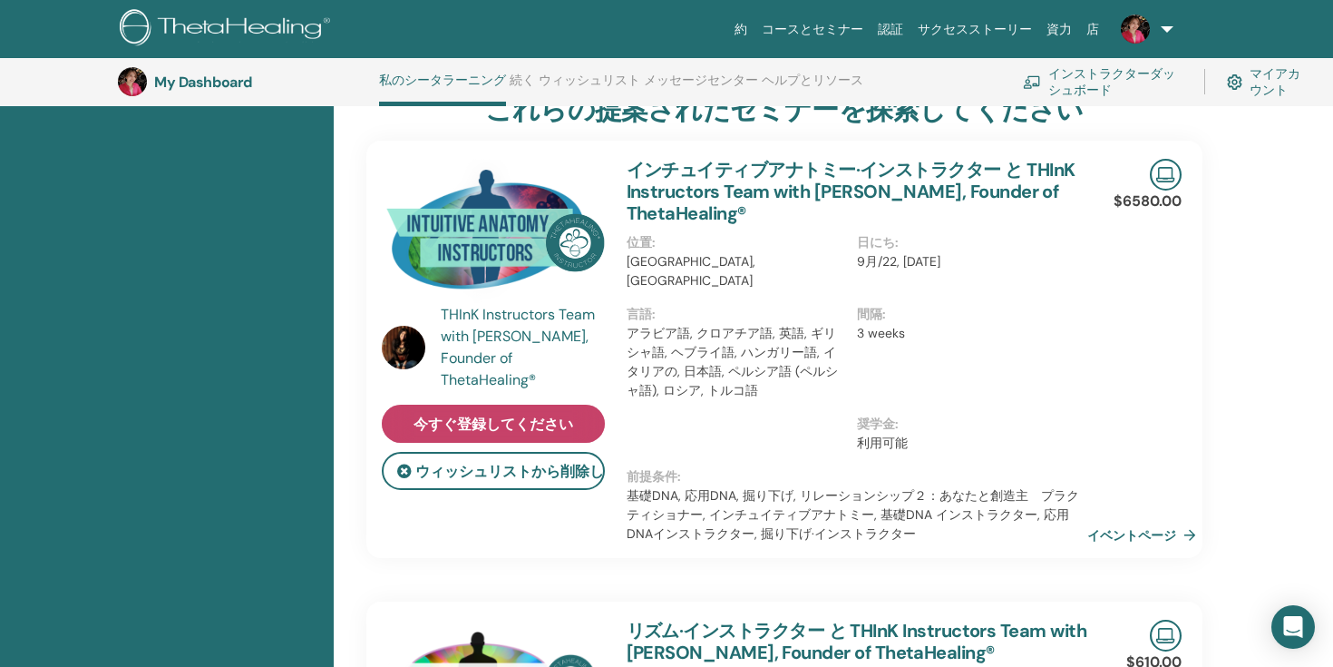
click at [526, 415] on span "今すぐ登録してください" at bounding box center [494, 424] width 160 height 19
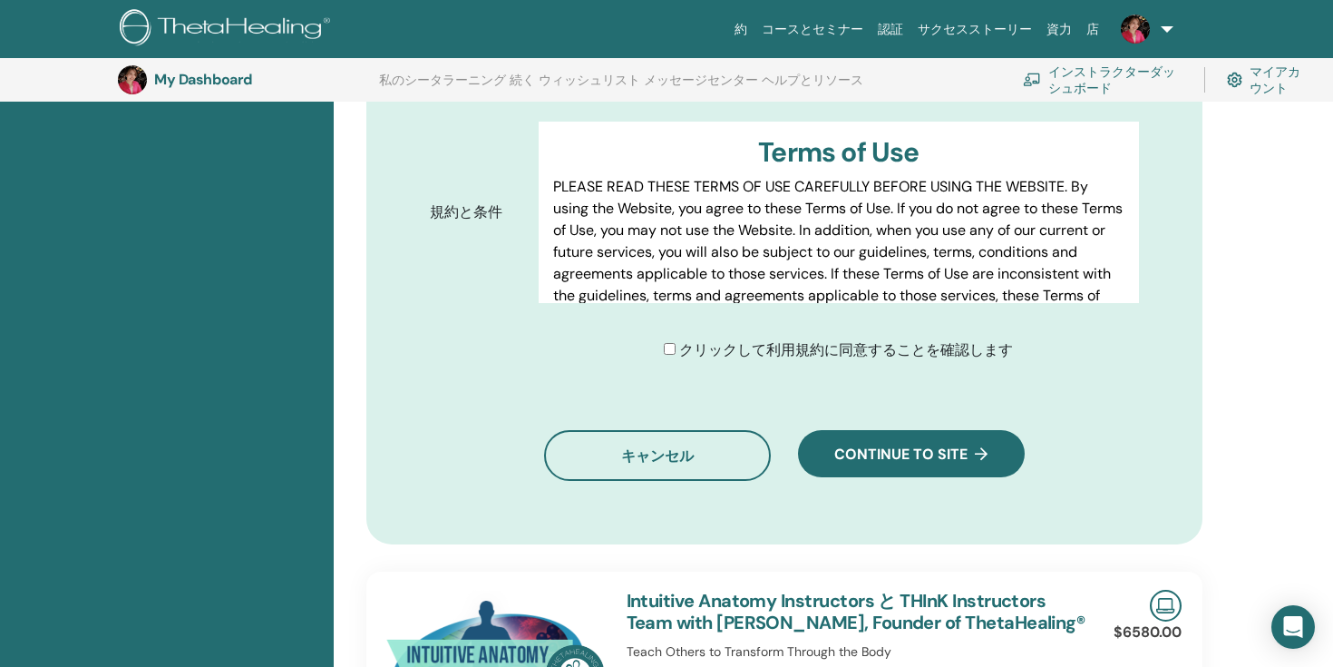
scroll to position [1184, 0]
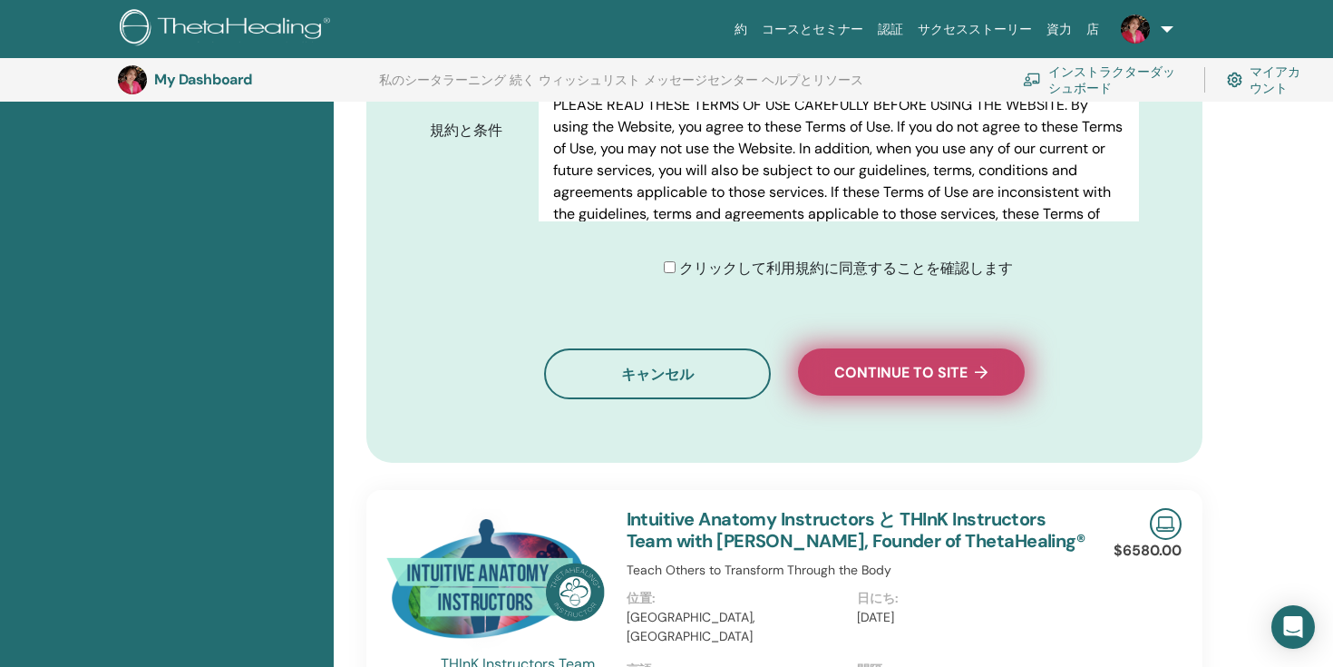
click at [858, 363] on span "Continue to site" at bounding box center [910, 372] width 153 height 19
